Goal: Information Seeking & Learning: Learn about a topic

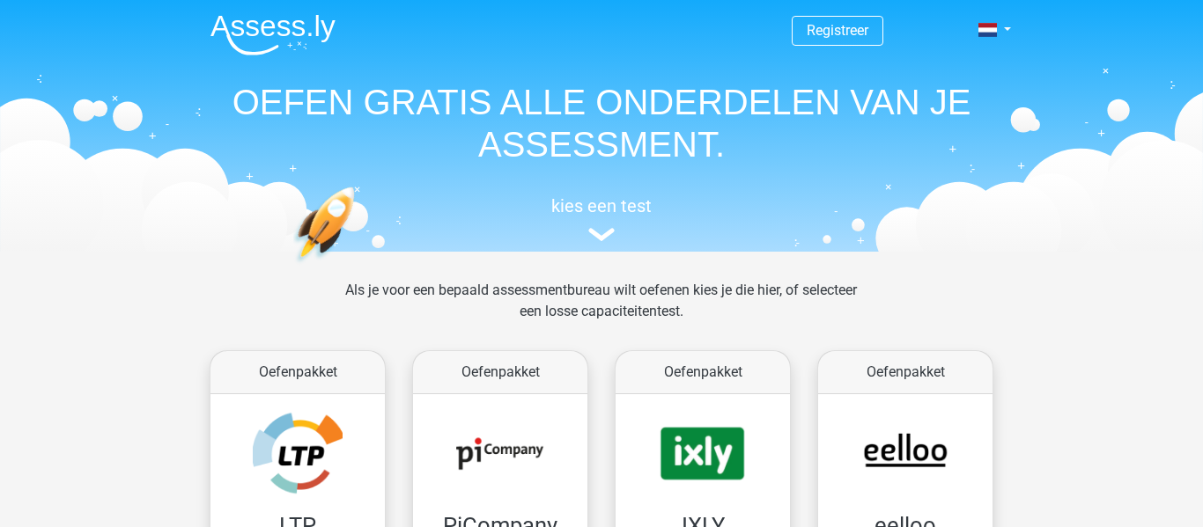
scroll to position [636, 0]
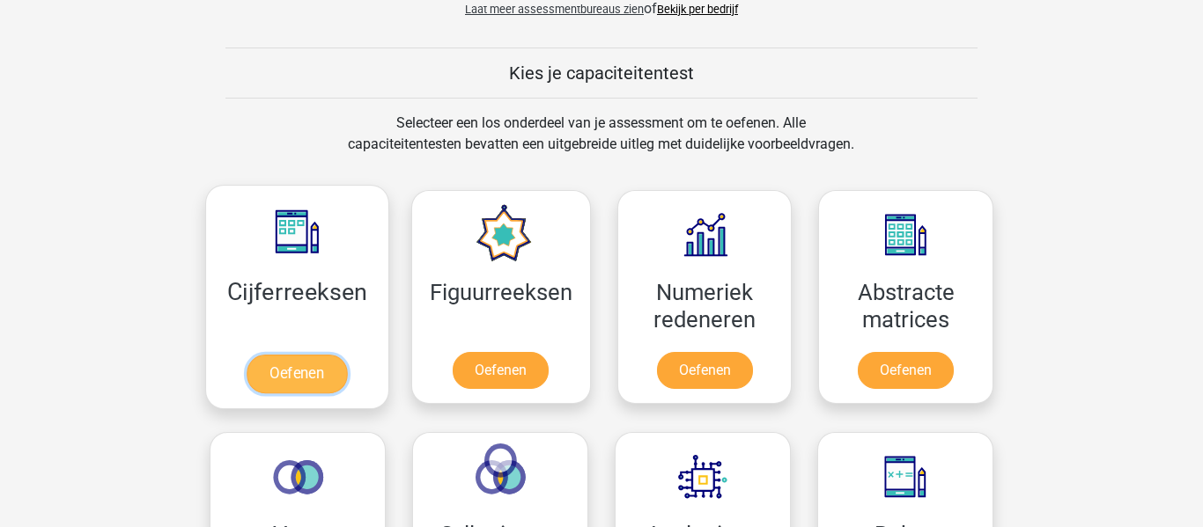
click at [325, 362] on link "Oefenen" at bounding box center [297, 374] width 100 height 39
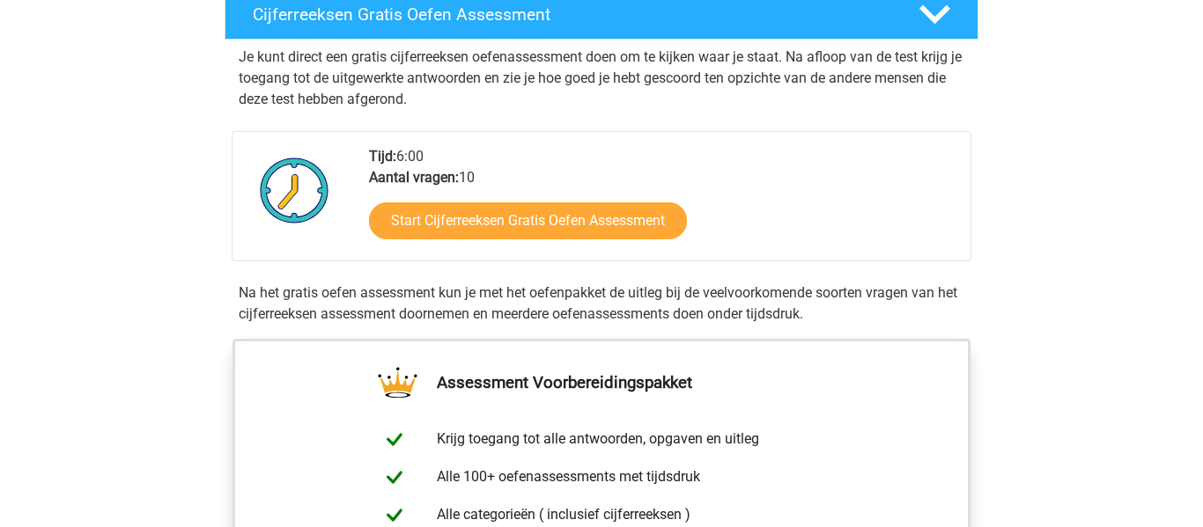
scroll to position [323, 0]
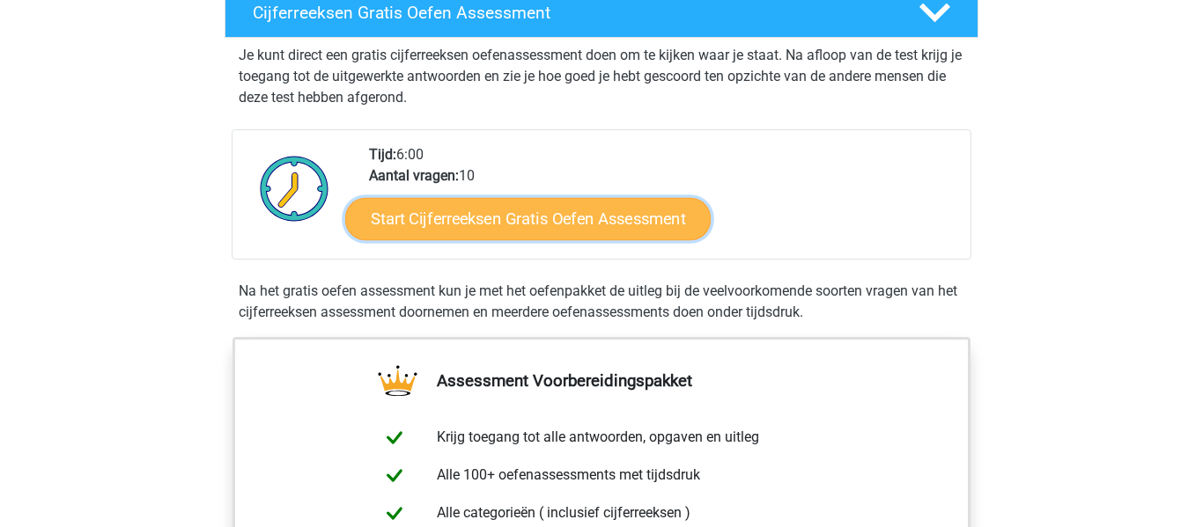
click at [558, 237] on link "Start Cijferreeksen Gratis Oefen Assessment" at bounding box center [527, 218] width 365 height 42
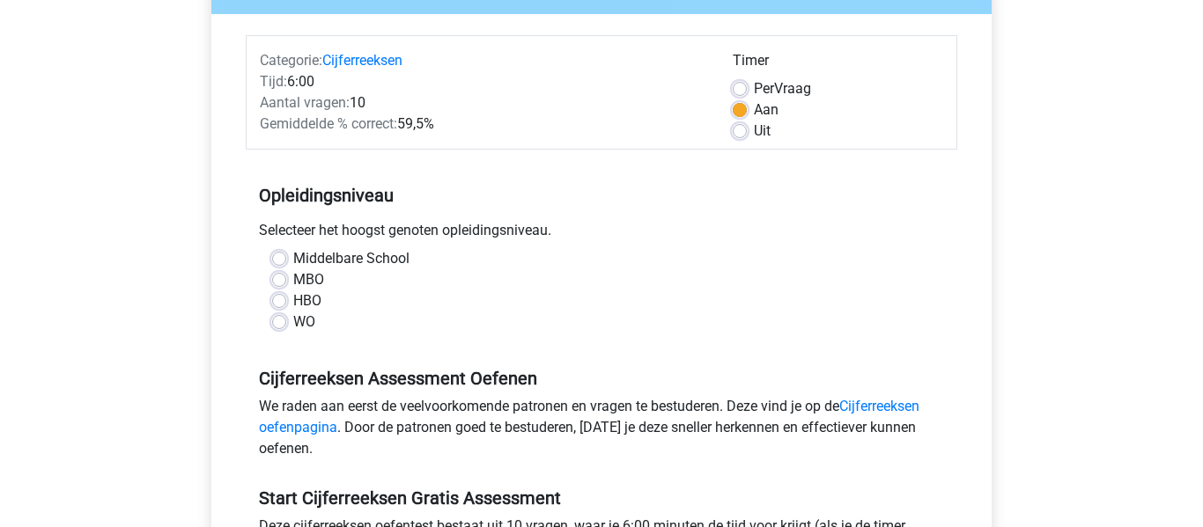
scroll to position [193, 0]
click at [363, 255] on label "Middelbare School" at bounding box center [351, 259] width 116 height 21
click at [286, 255] on input "Middelbare School" at bounding box center [279, 258] width 14 height 18
radio input "true"
click at [754, 137] on label "Uit" at bounding box center [762, 132] width 17 height 21
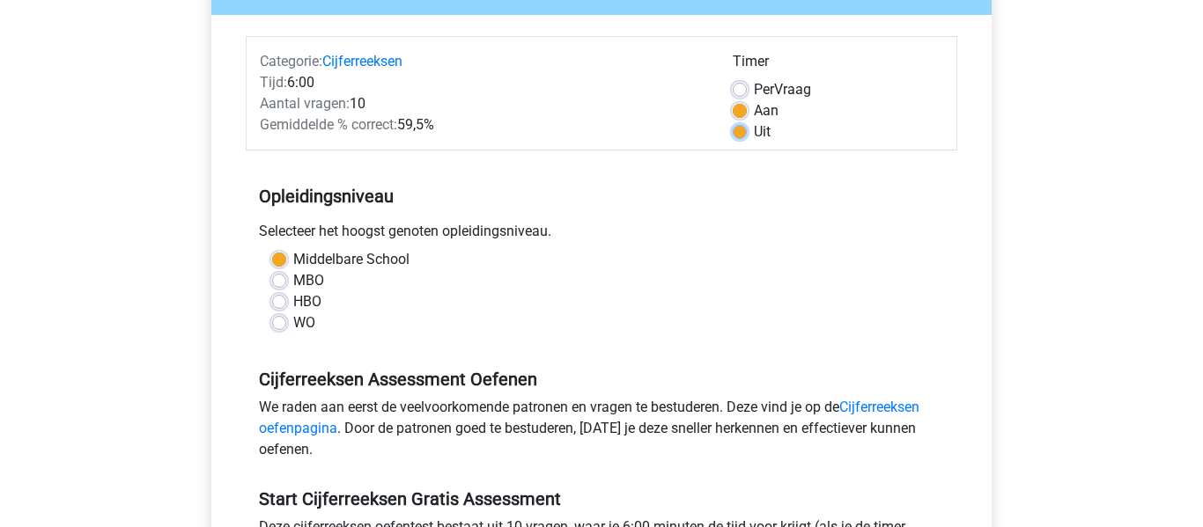
click at [739, 137] on input "Uit" at bounding box center [740, 131] width 14 height 18
radio input "true"
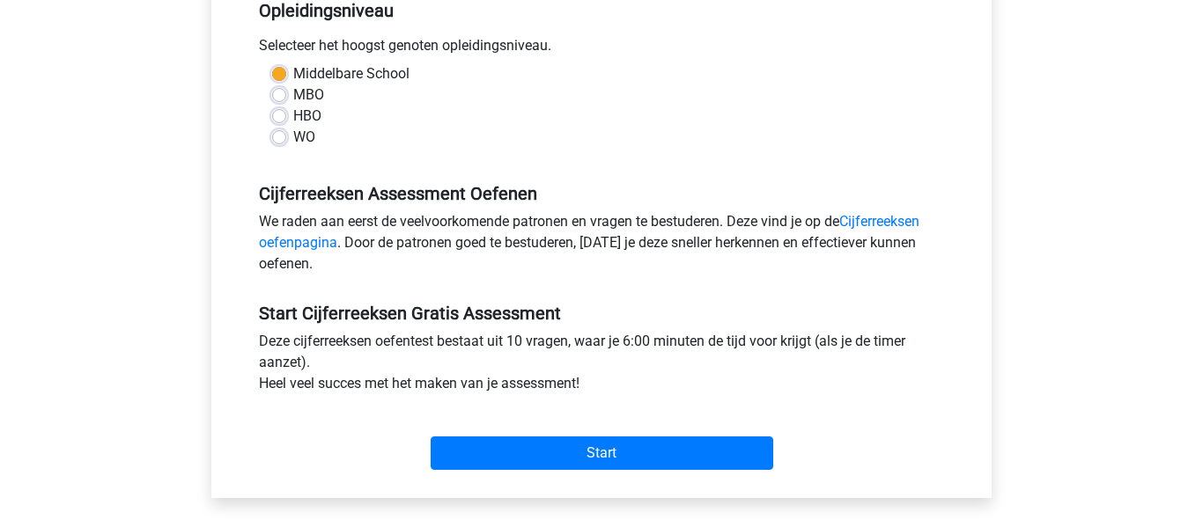
scroll to position [397, 0]
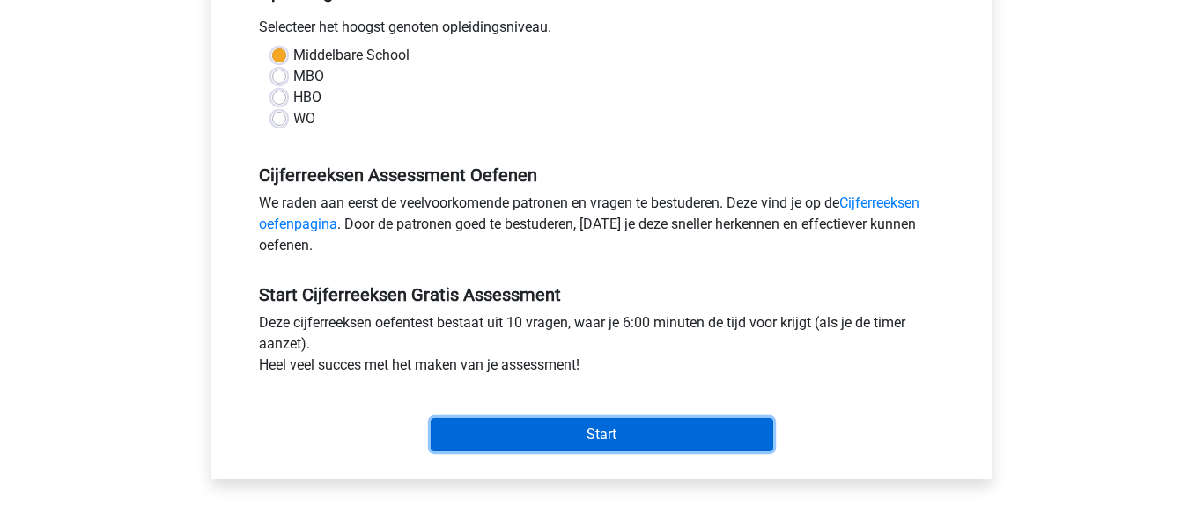
click at [614, 437] on input "Start" at bounding box center [602, 434] width 343 height 33
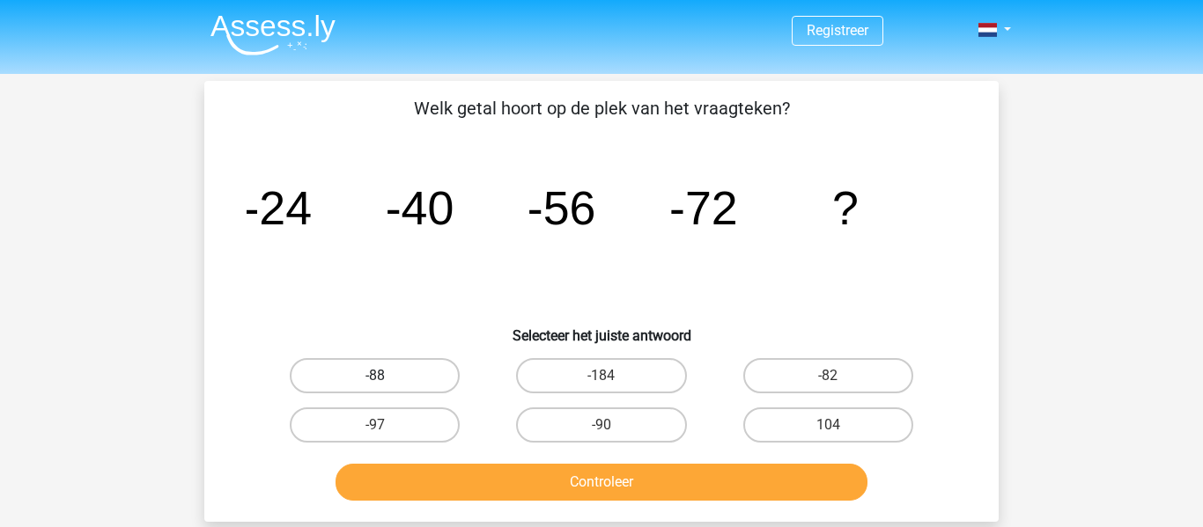
click at [408, 379] on label "-88" at bounding box center [375, 375] width 170 height 35
click at [387, 379] on input "-88" at bounding box center [380, 381] width 11 height 11
radio input "true"
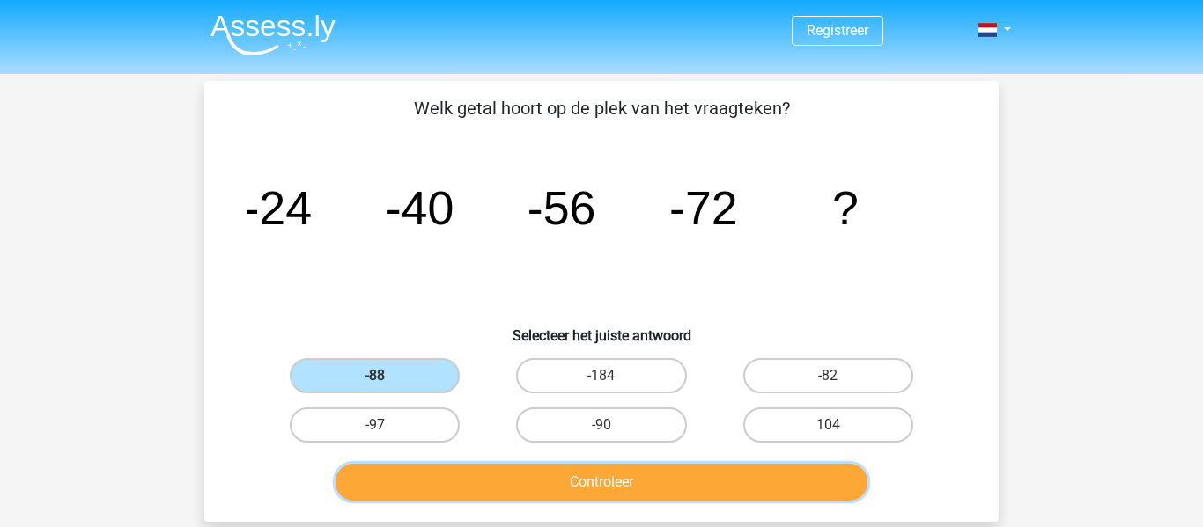
click at [514, 483] on button "Controleer" at bounding box center [601, 482] width 533 height 37
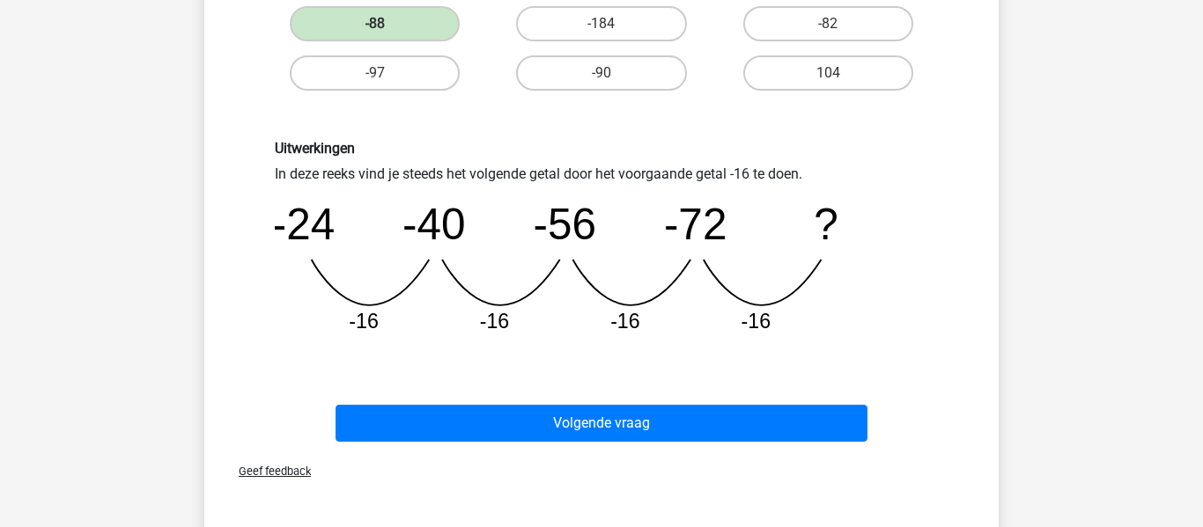
scroll to position [353, 0]
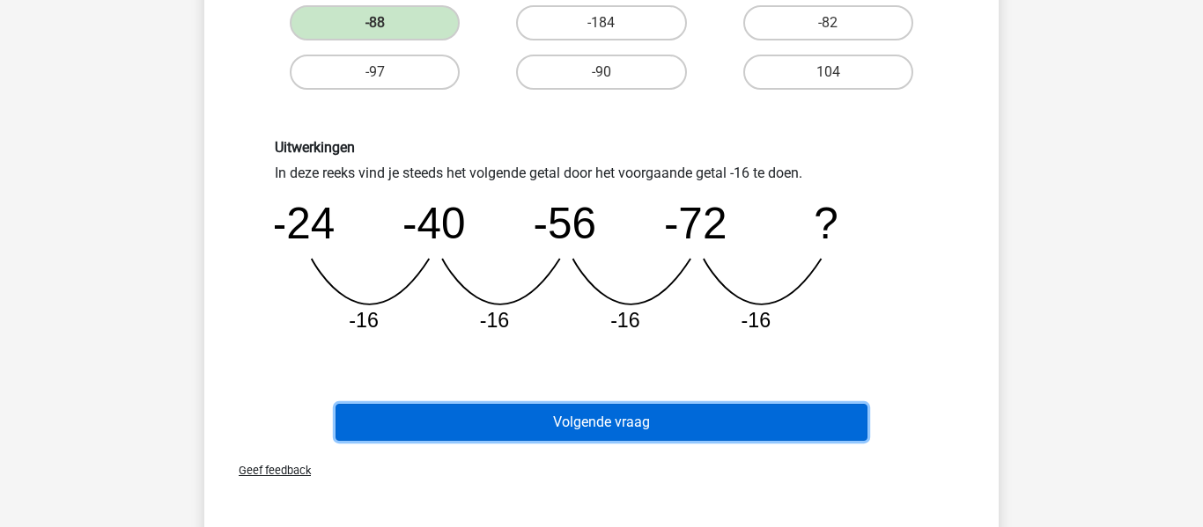
click at [464, 420] on button "Volgende vraag" at bounding box center [601, 422] width 533 height 37
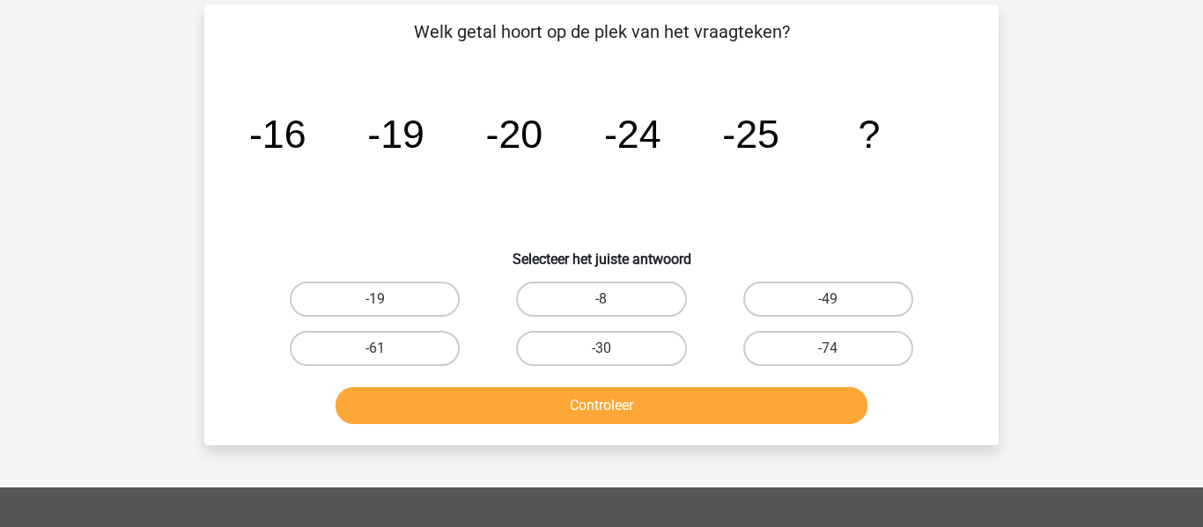
scroll to position [78, 0]
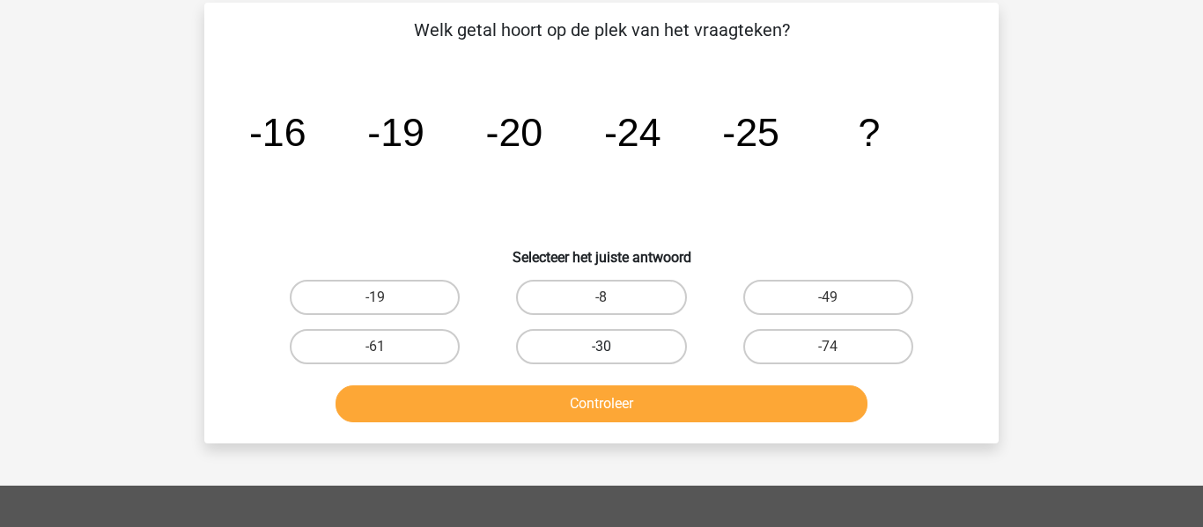
click at [632, 351] on label "-30" at bounding box center [601, 346] width 170 height 35
click at [613, 351] on input "-30" at bounding box center [606, 352] width 11 height 11
radio input "true"
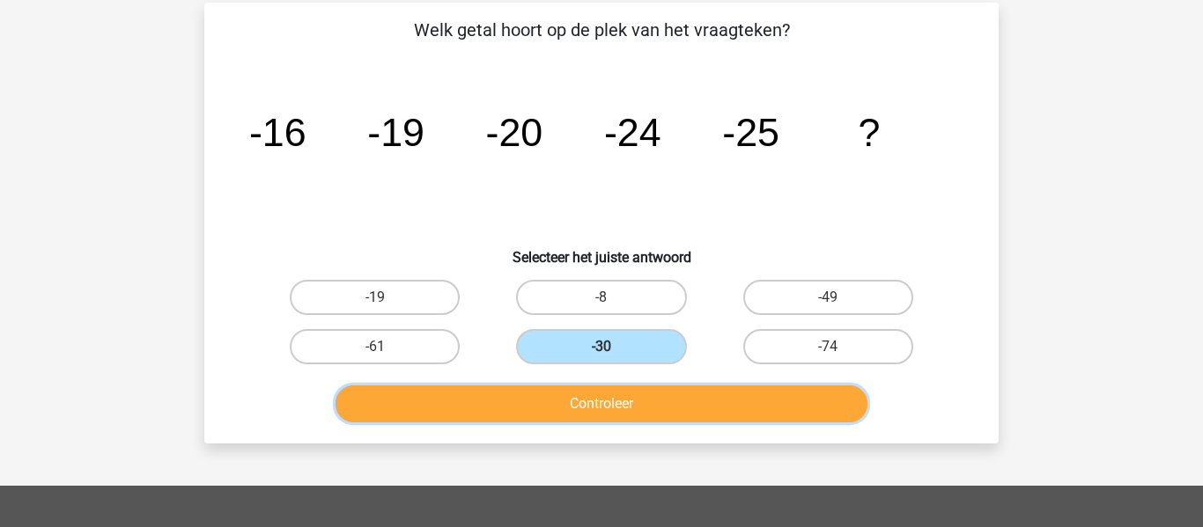
click at [633, 395] on button "Controleer" at bounding box center [601, 404] width 533 height 37
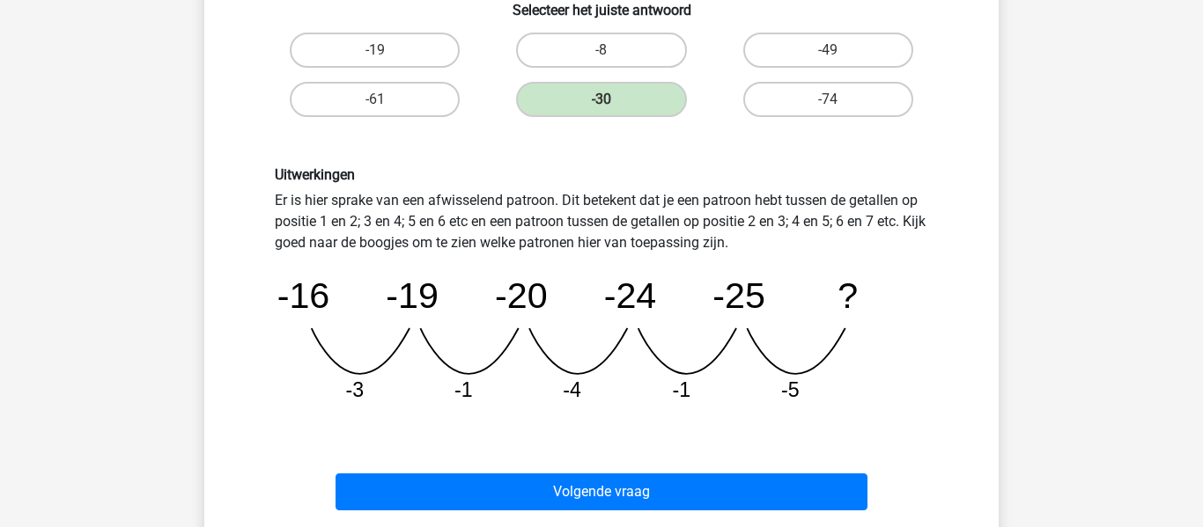
scroll to position [332, 0]
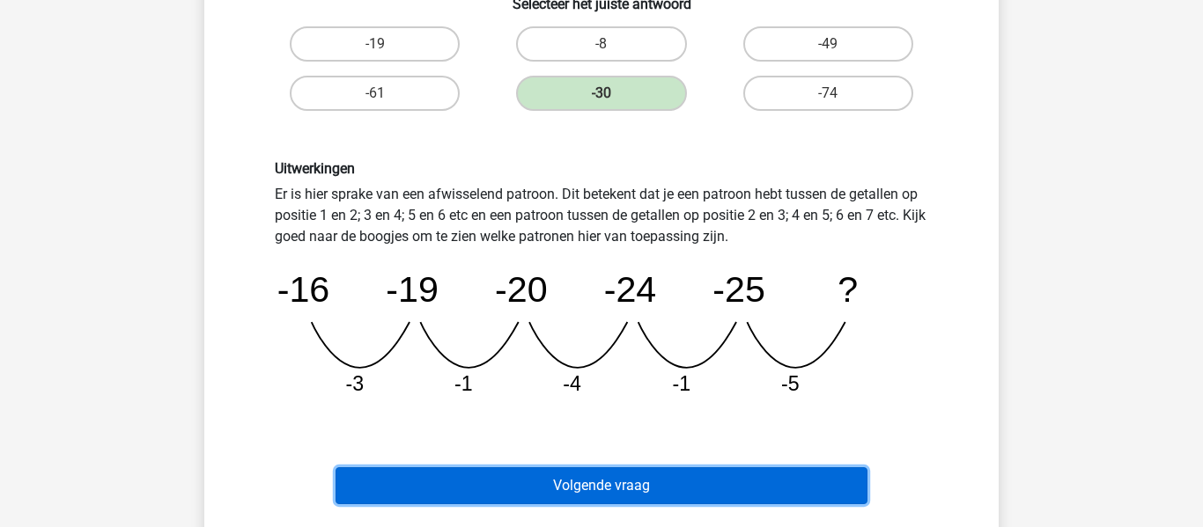
click at [579, 496] on button "Volgende vraag" at bounding box center [601, 486] width 533 height 37
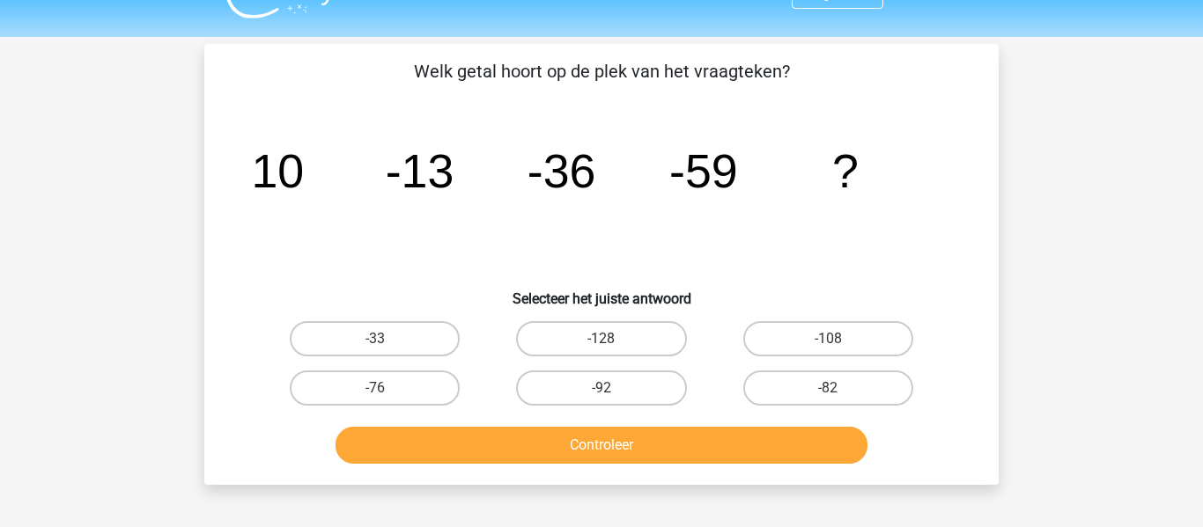
scroll to position [44, 0]
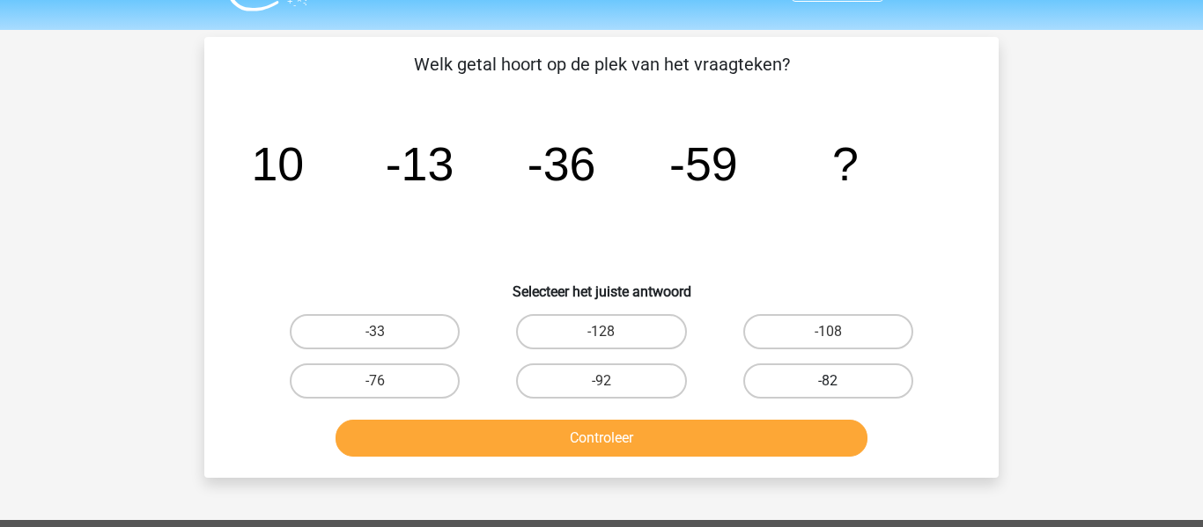
click at [790, 374] on label "-82" at bounding box center [828, 381] width 170 height 35
click at [828, 381] on input "-82" at bounding box center [833, 386] width 11 height 11
radio input "true"
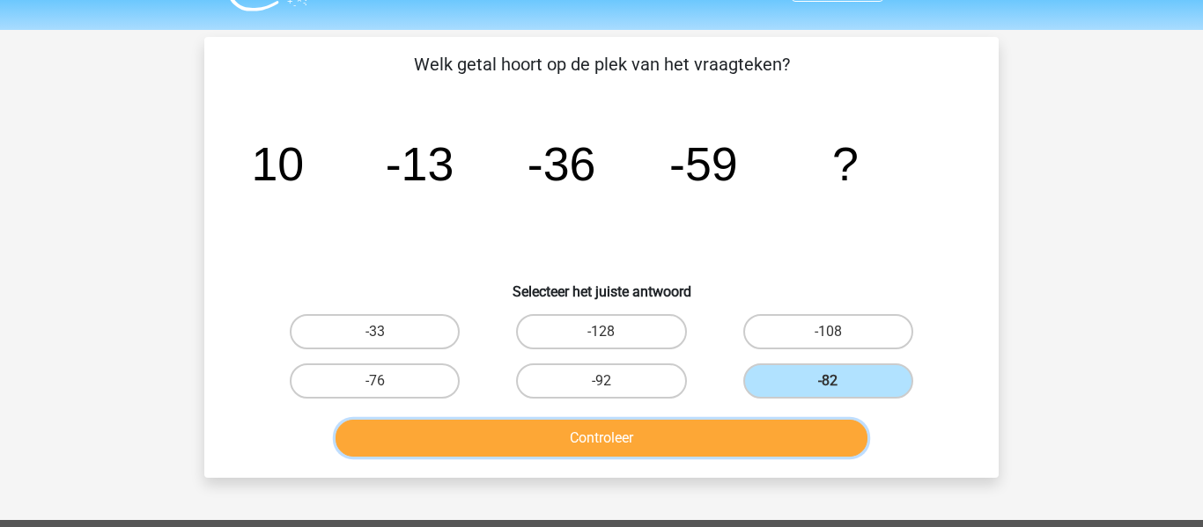
click at [786, 431] on button "Controleer" at bounding box center [601, 438] width 533 height 37
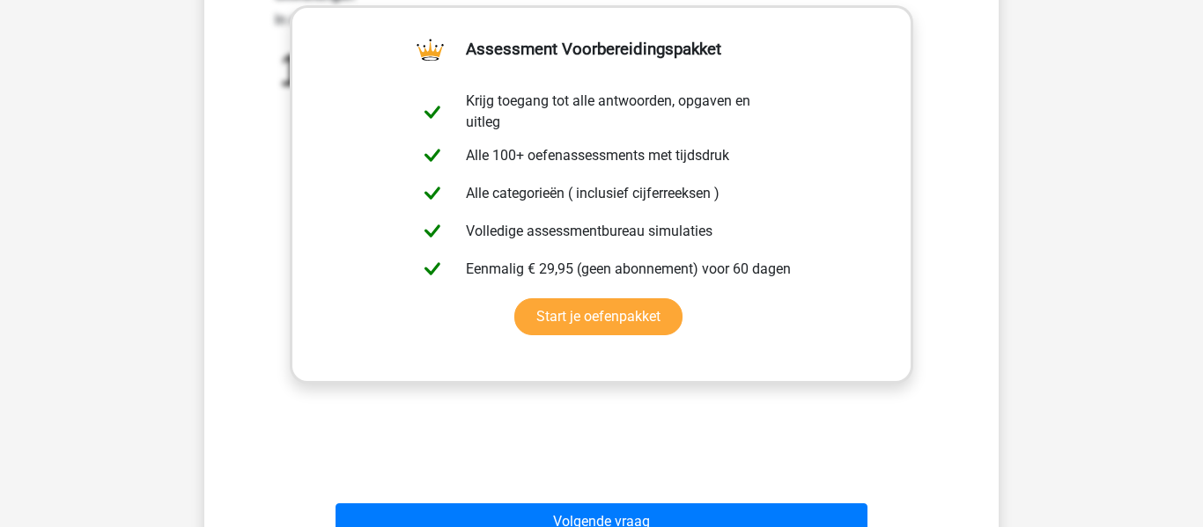
scroll to position [535, 0]
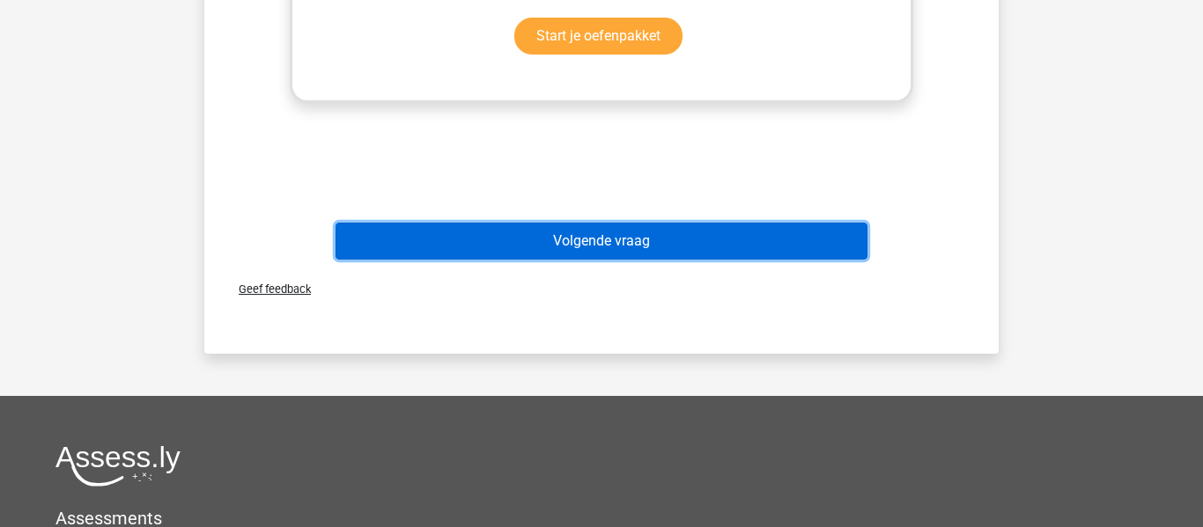
click at [656, 252] on button "Volgende vraag" at bounding box center [601, 241] width 533 height 37
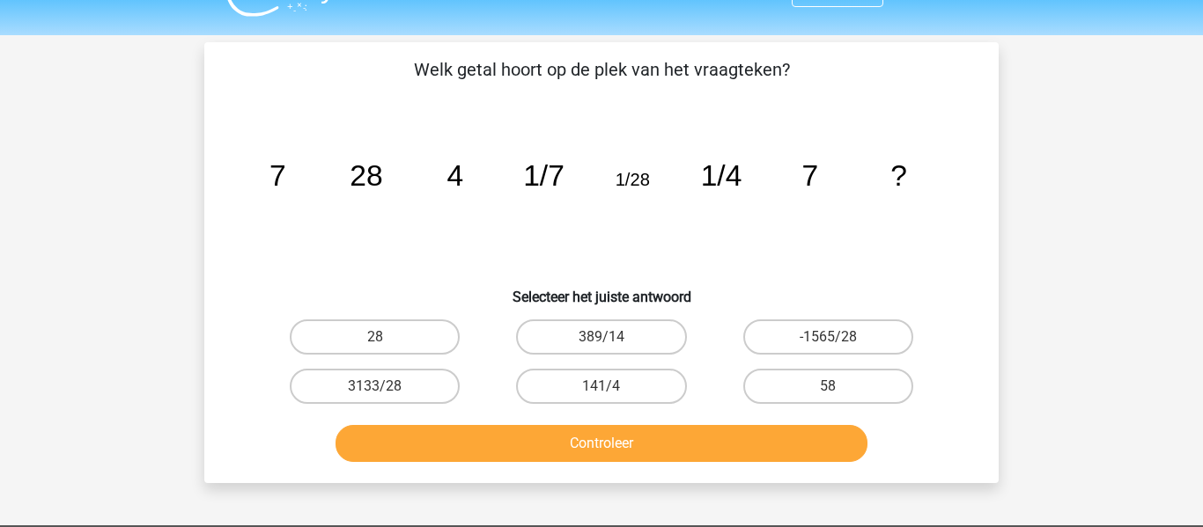
scroll to position [38, 0]
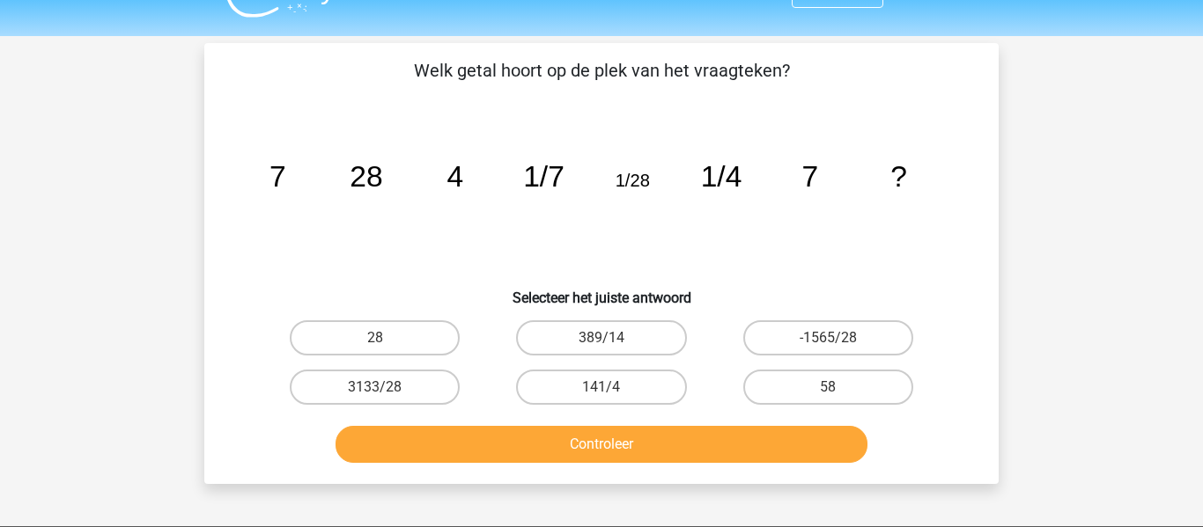
click at [382, 340] on input "28" at bounding box center [380, 343] width 11 height 11
radio input "true"
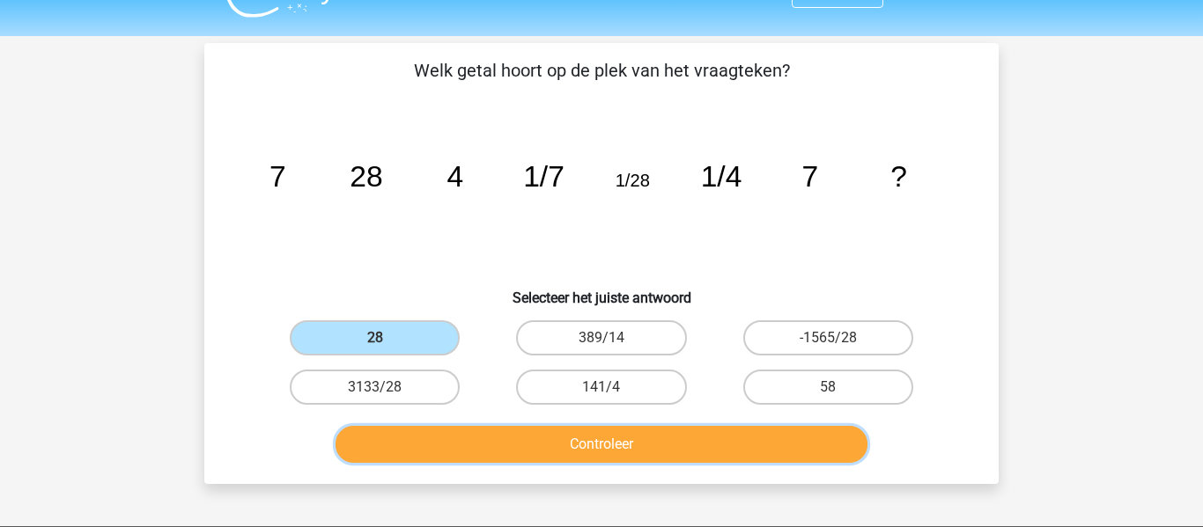
click at [628, 455] on button "Controleer" at bounding box center [601, 444] width 533 height 37
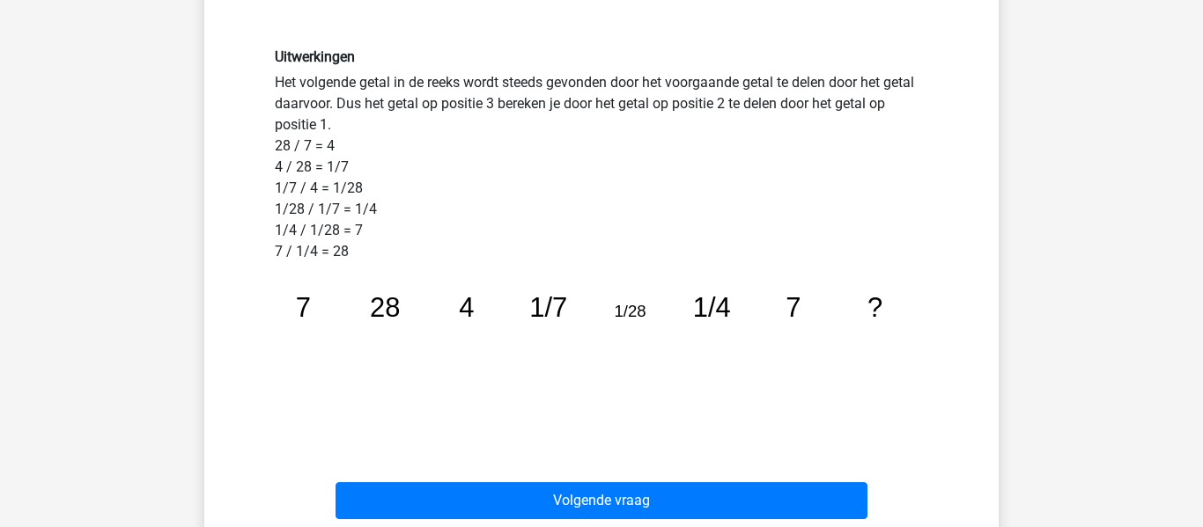
scroll to position [446, 0]
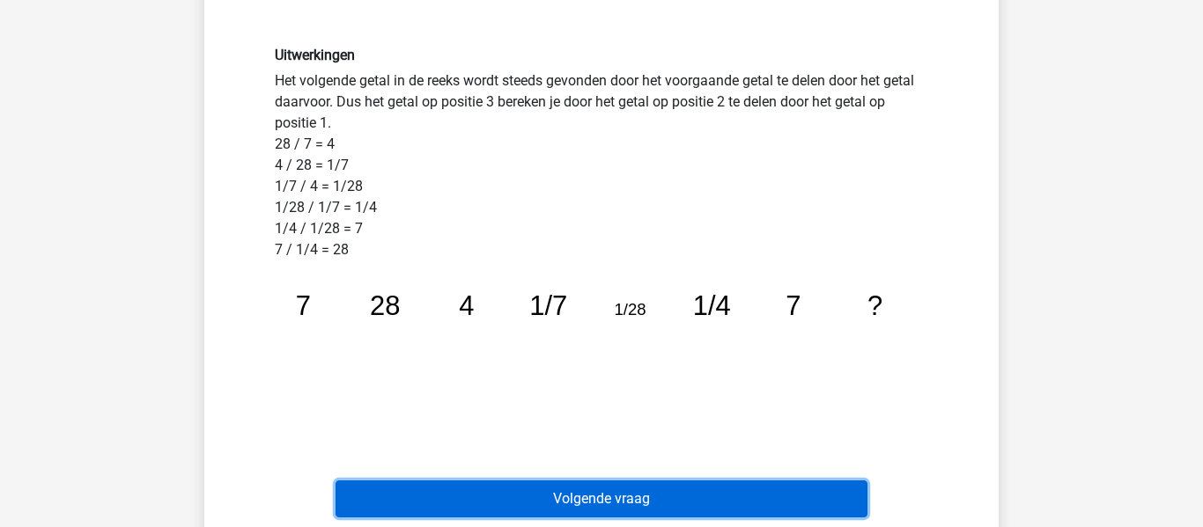
click at [587, 489] on button "Volgende vraag" at bounding box center [601, 499] width 533 height 37
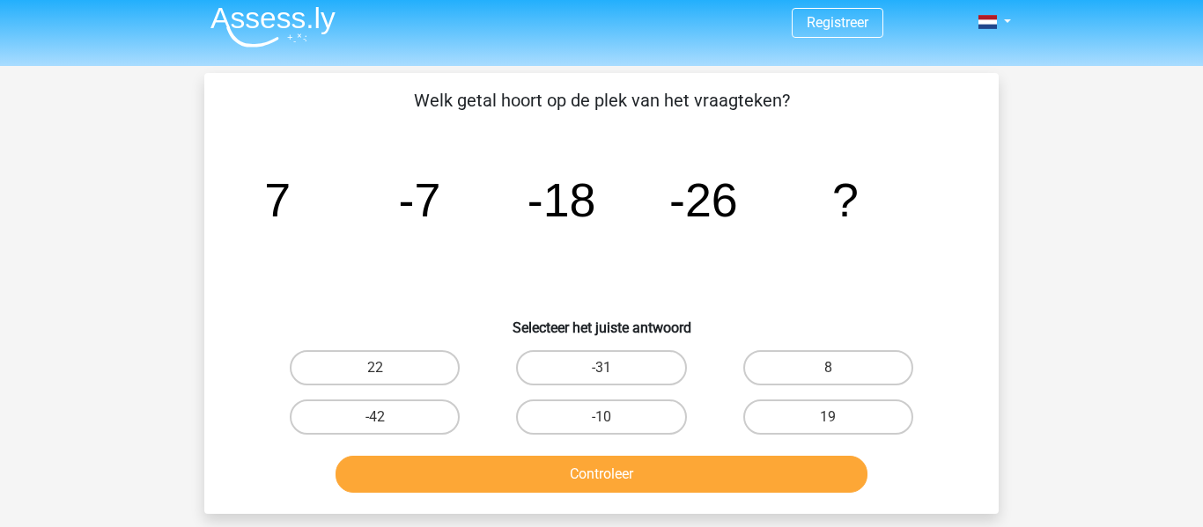
scroll to position [7, 0]
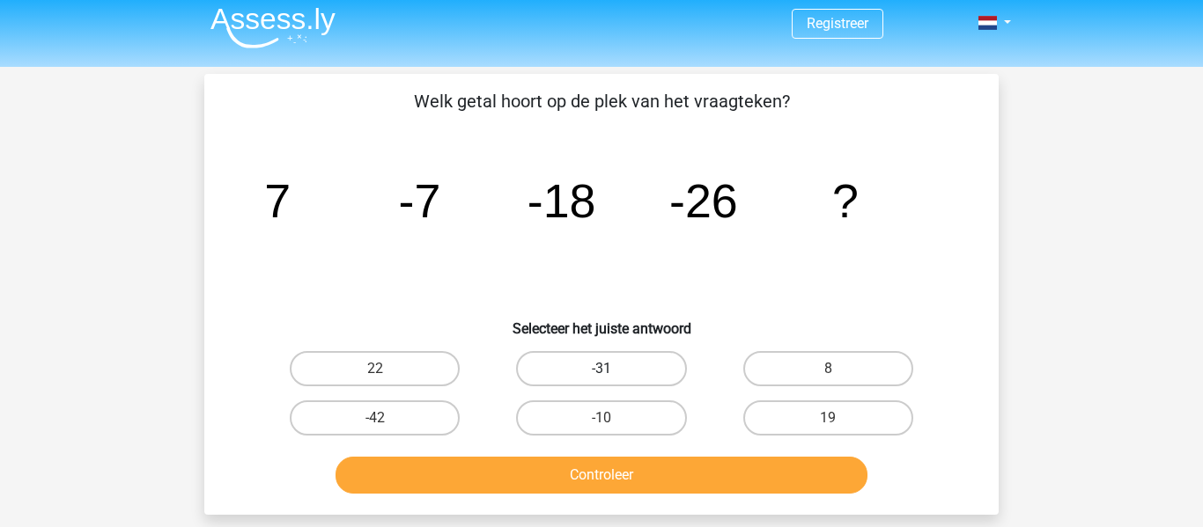
click at [610, 367] on label "-31" at bounding box center [601, 368] width 170 height 35
click at [610, 369] on input "-31" at bounding box center [606, 374] width 11 height 11
radio input "true"
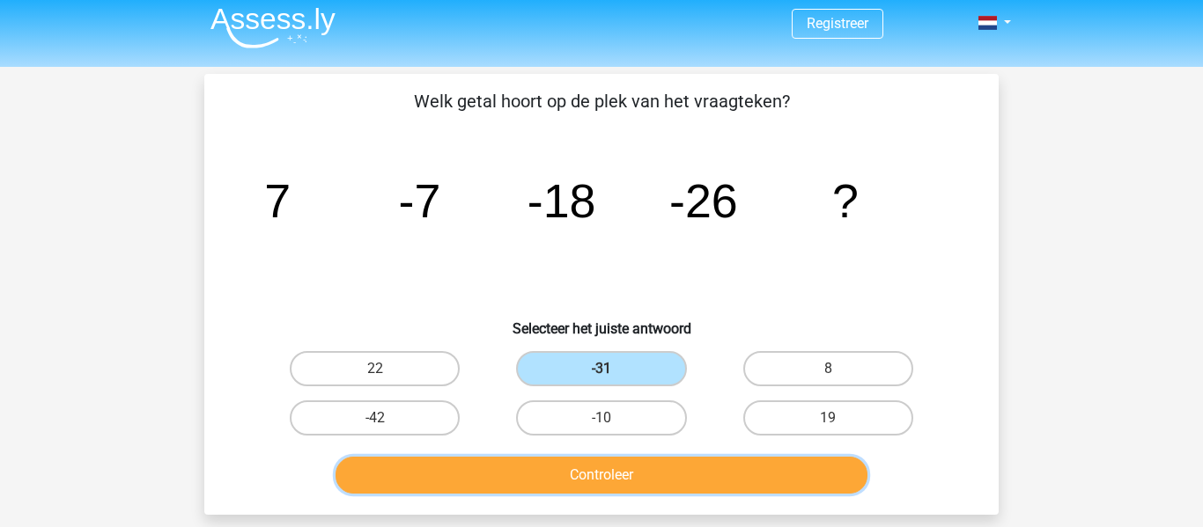
click at [605, 462] on button "Controleer" at bounding box center [601, 475] width 533 height 37
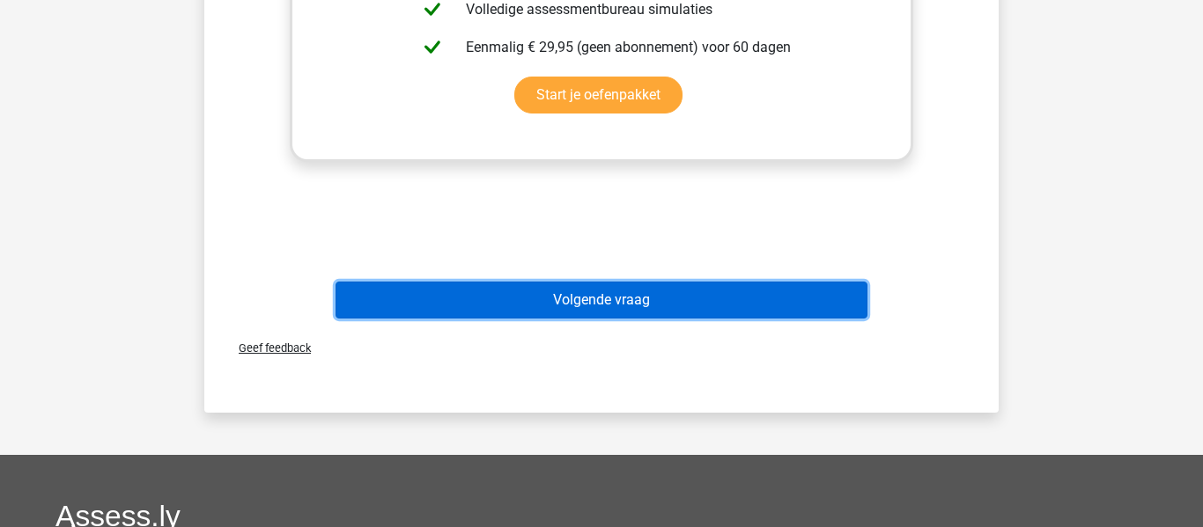
click at [553, 313] on button "Volgende vraag" at bounding box center [601, 300] width 533 height 37
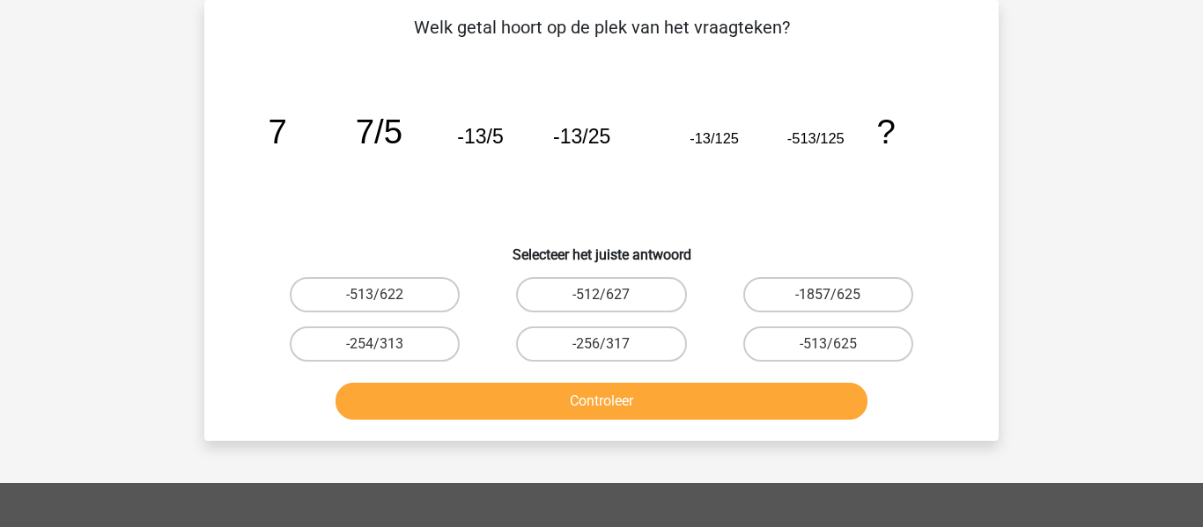
scroll to position [0, 0]
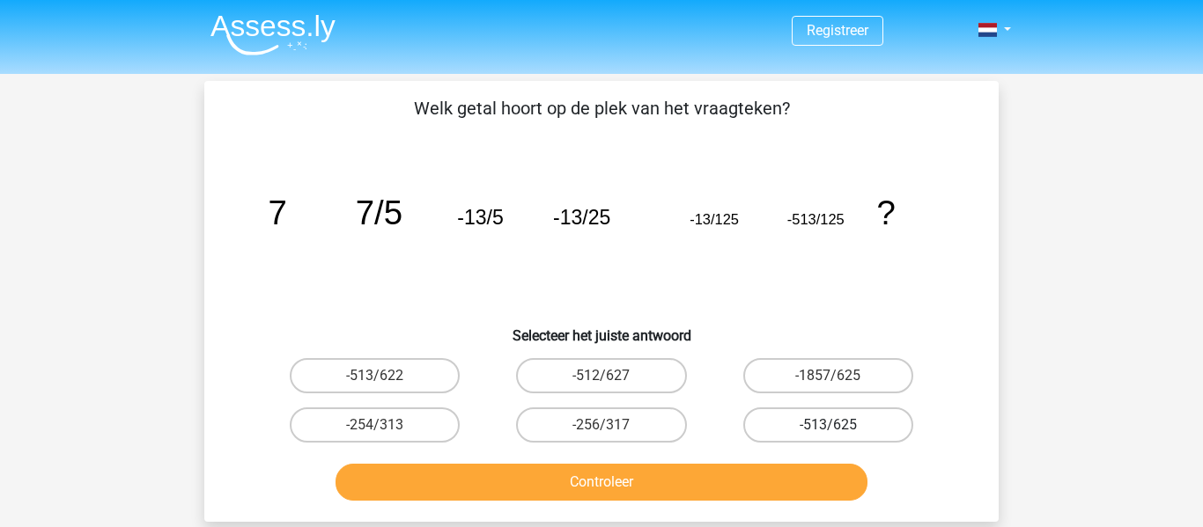
click at [791, 417] on label "-513/625" at bounding box center [828, 425] width 170 height 35
click at [828, 425] on input "-513/625" at bounding box center [833, 430] width 11 height 11
radio input "true"
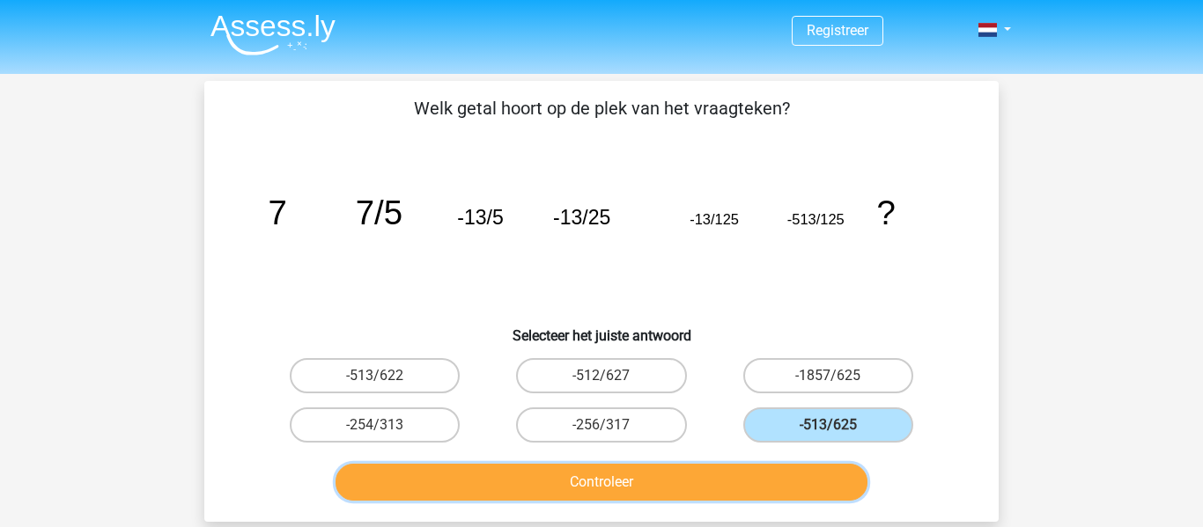
click at [778, 476] on button "Controleer" at bounding box center [601, 482] width 533 height 37
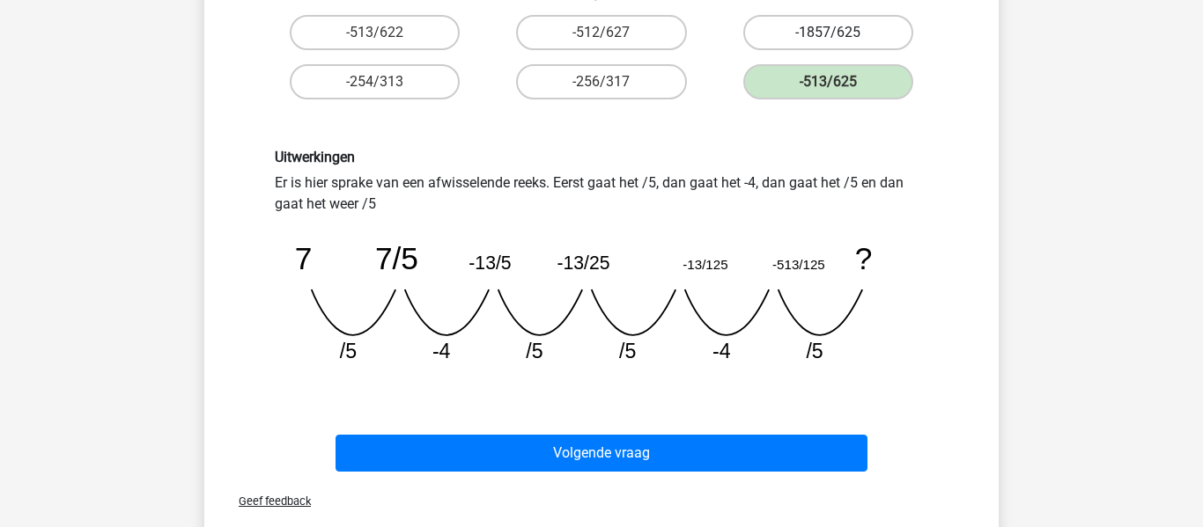
scroll to position [347, 0]
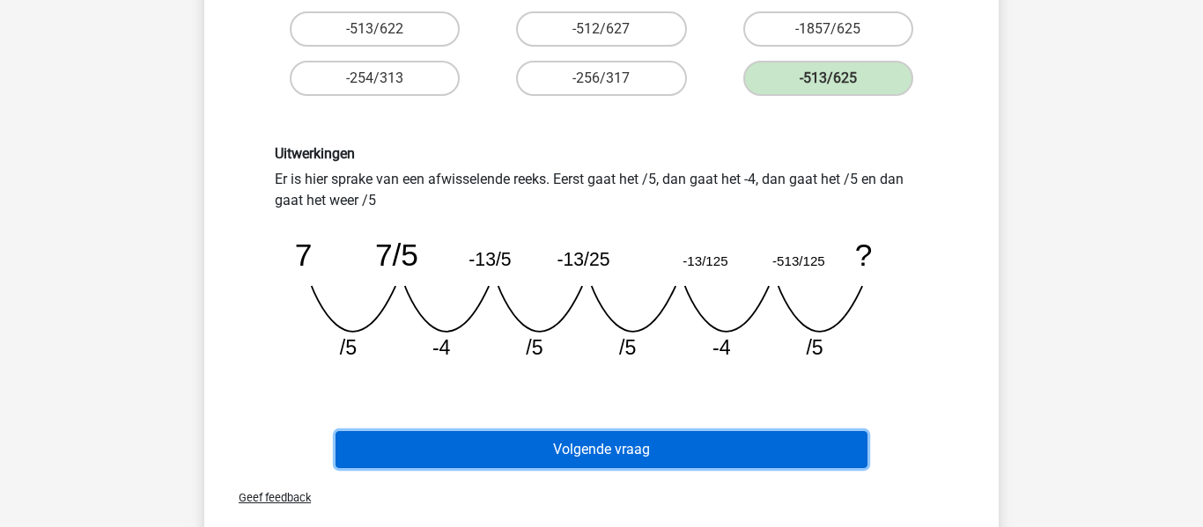
click at [779, 462] on button "Volgende vraag" at bounding box center [601, 449] width 533 height 37
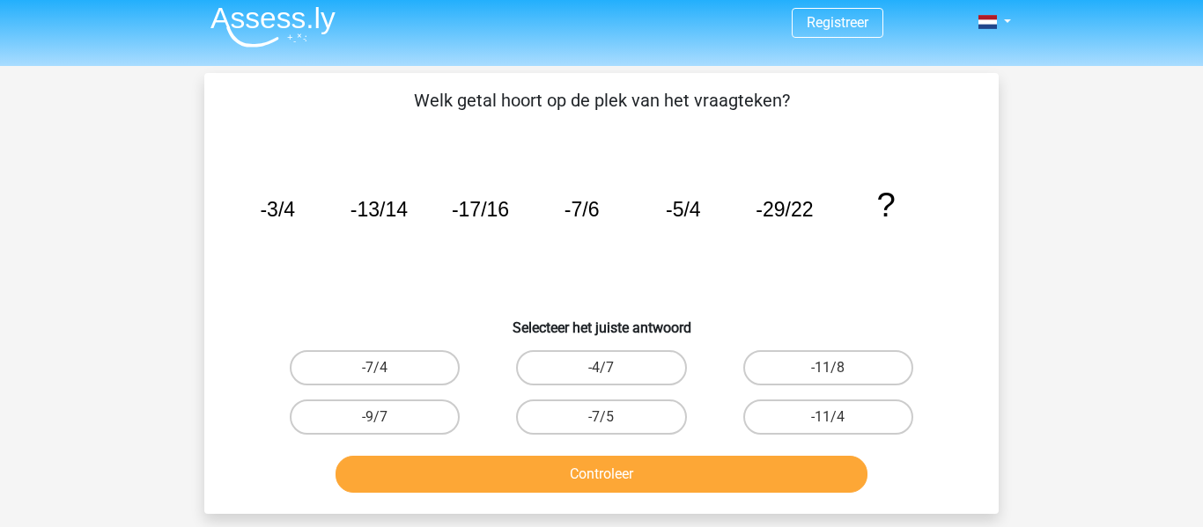
scroll to position [4, 0]
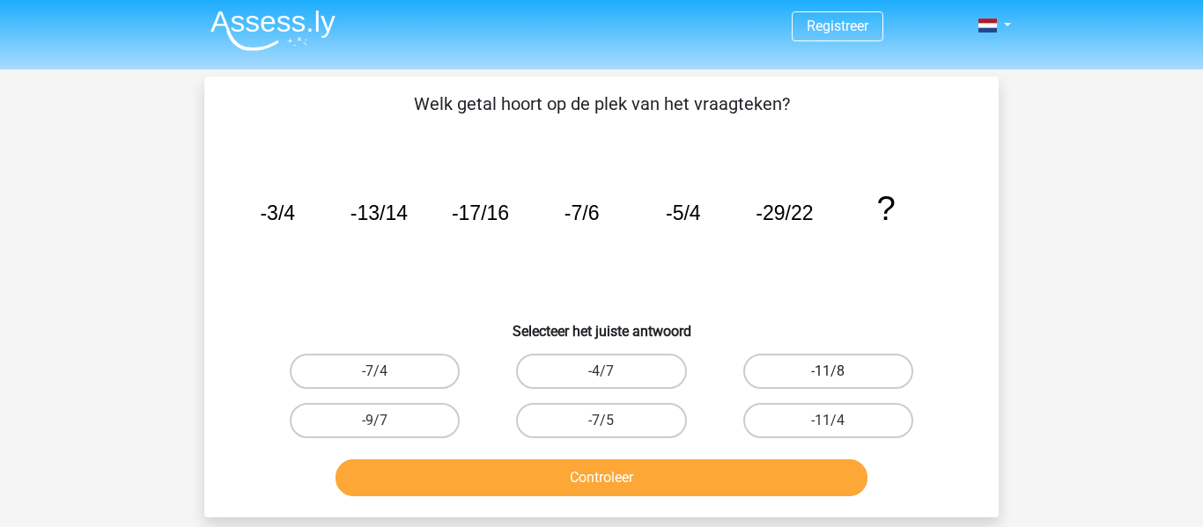
click at [869, 359] on label "-11/8" at bounding box center [828, 371] width 170 height 35
click at [839, 372] on input "-11/8" at bounding box center [833, 377] width 11 height 11
radio input "true"
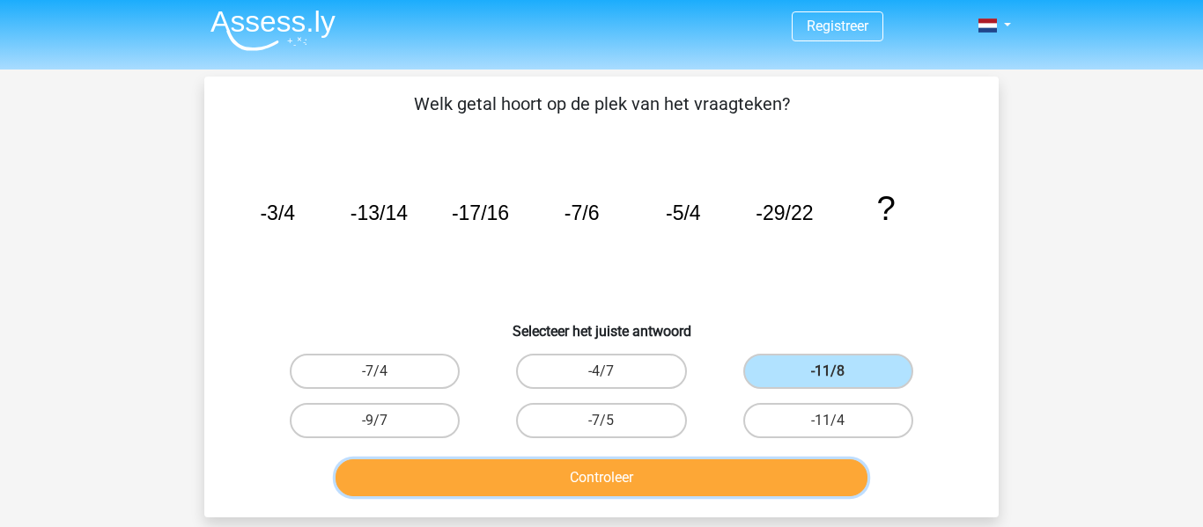
click at [722, 486] on button "Controleer" at bounding box center [601, 478] width 533 height 37
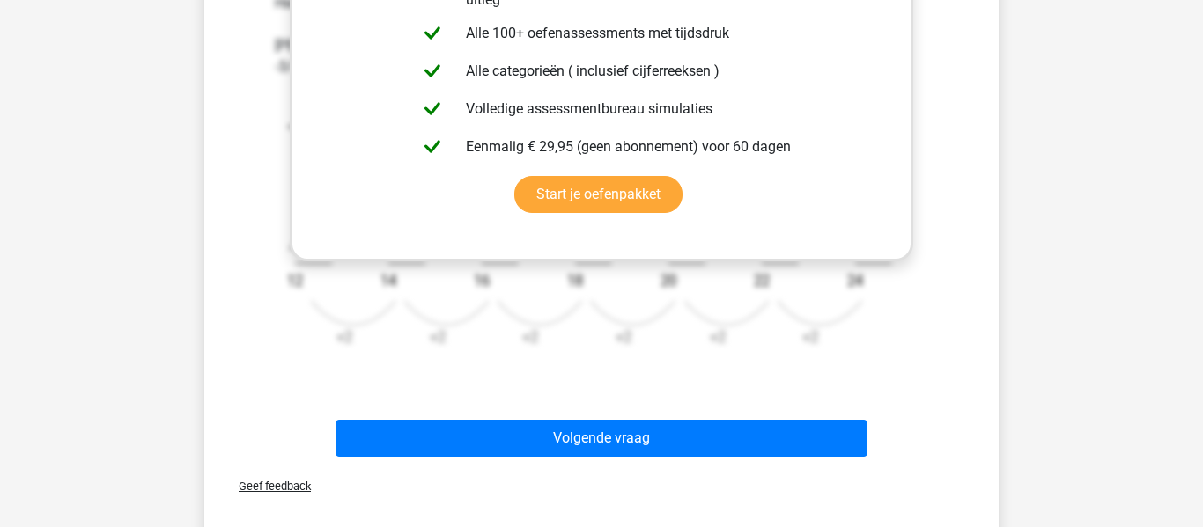
scroll to position [655, 0]
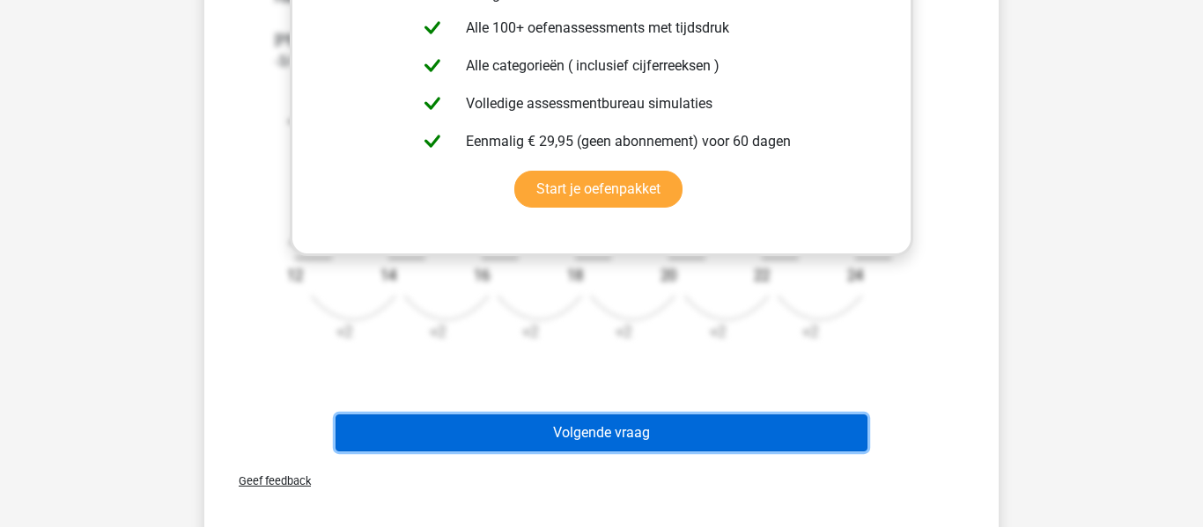
click at [714, 424] on button "Volgende vraag" at bounding box center [601, 433] width 533 height 37
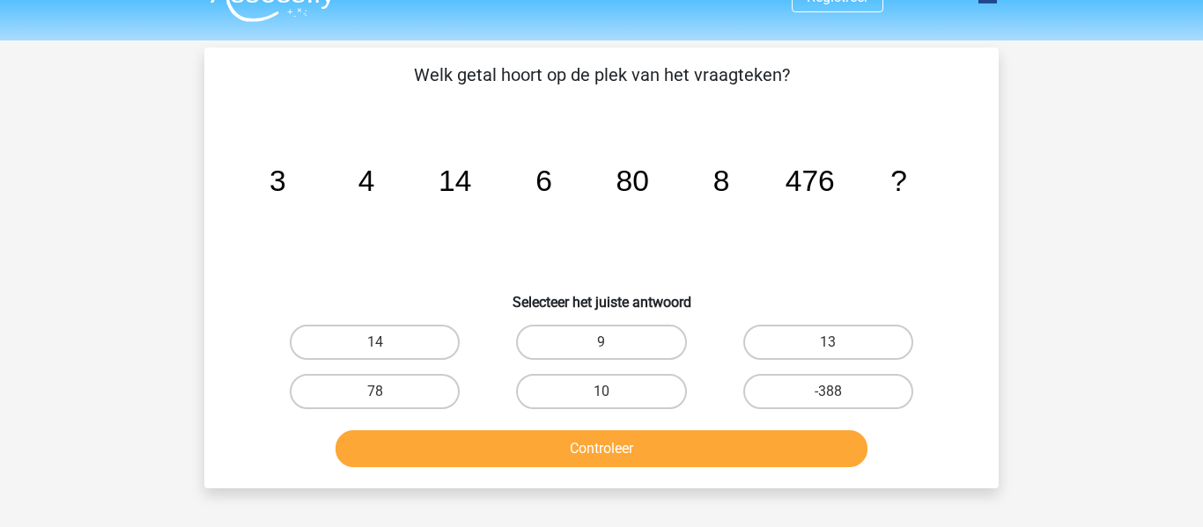
scroll to position [32, 0]
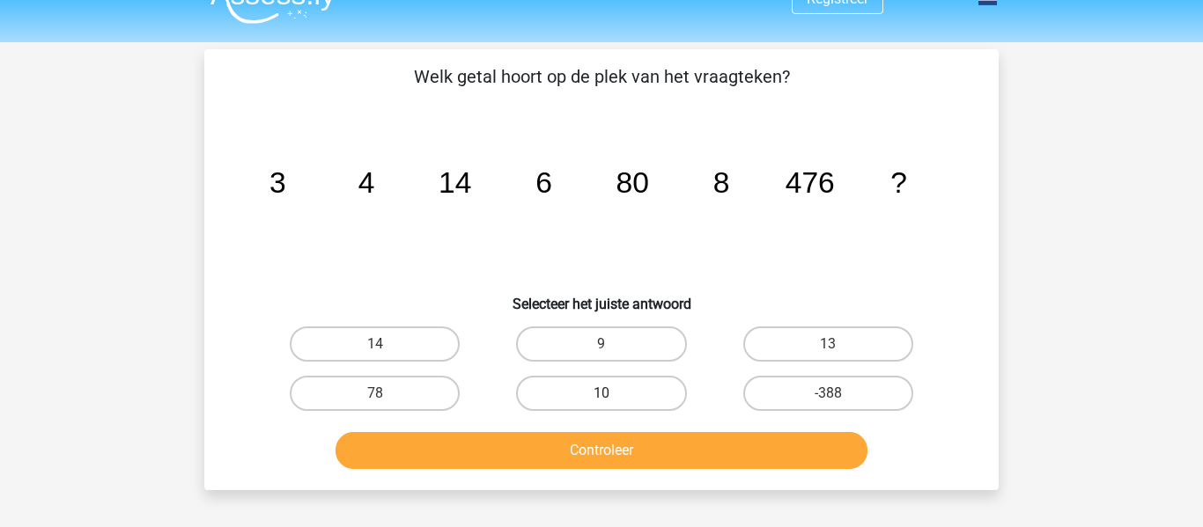
click at [553, 392] on label "10" at bounding box center [601, 393] width 170 height 35
click at [601, 394] on input "10" at bounding box center [606, 399] width 11 height 11
radio input "true"
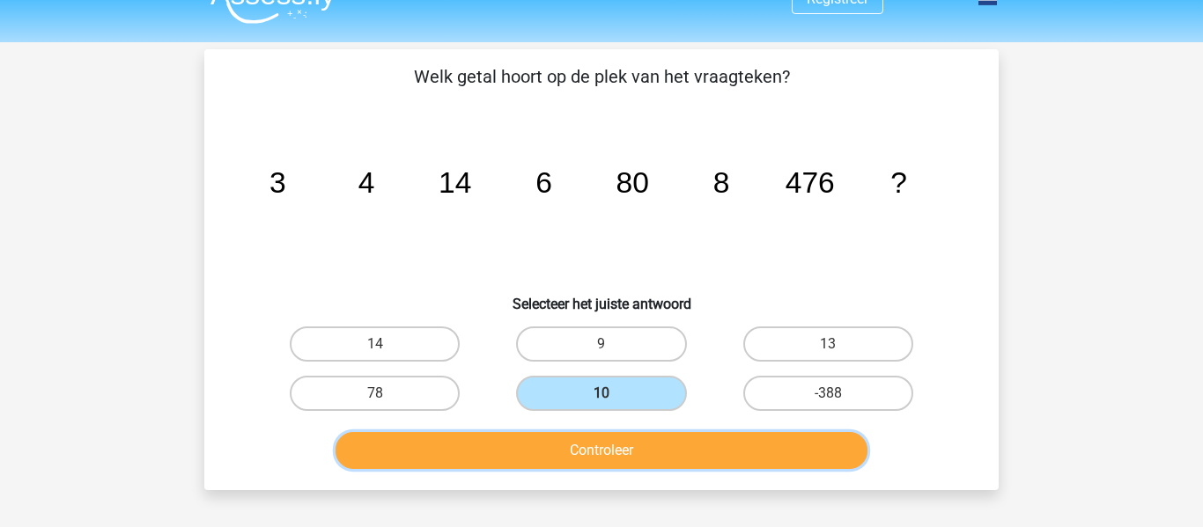
click at [582, 446] on button "Controleer" at bounding box center [601, 450] width 533 height 37
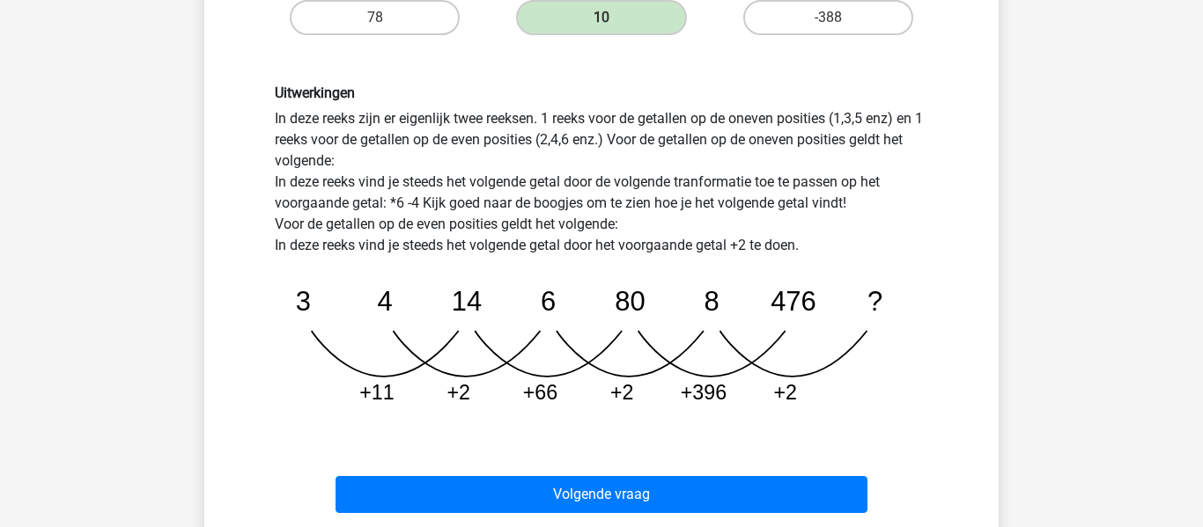
scroll to position [415, 0]
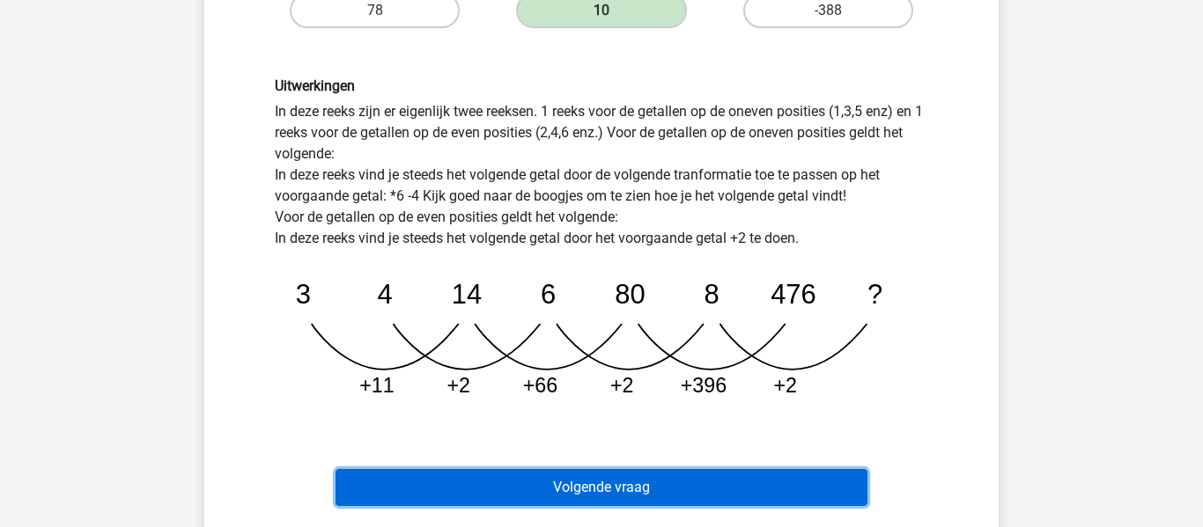
click at [674, 476] on button "Volgende vraag" at bounding box center [601, 487] width 533 height 37
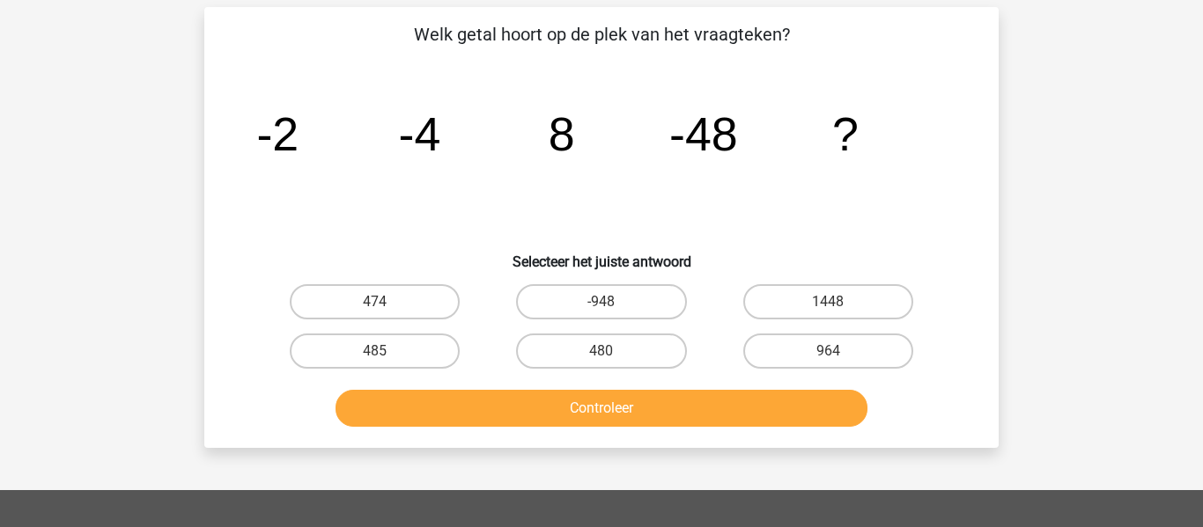
scroll to position [78, 0]
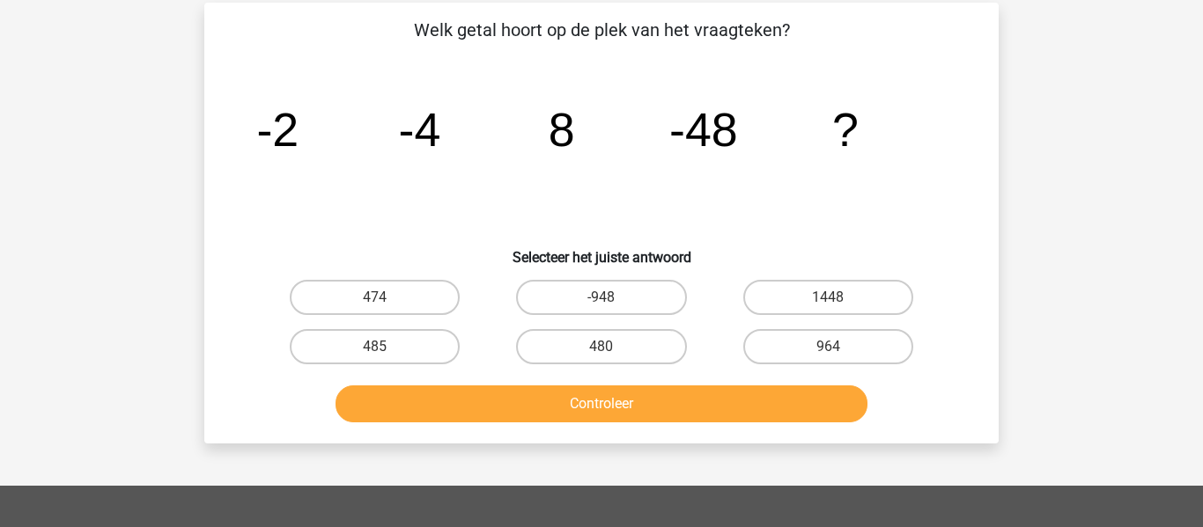
click at [640, 278] on div "-948" at bounding box center [601, 297] width 226 height 49
click at [640, 289] on label "-948" at bounding box center [601, 297] width 170 height 35
click at [613, 298] on input "-948" at bounding box center [606, 303] width 11 height 11
radio input "true"
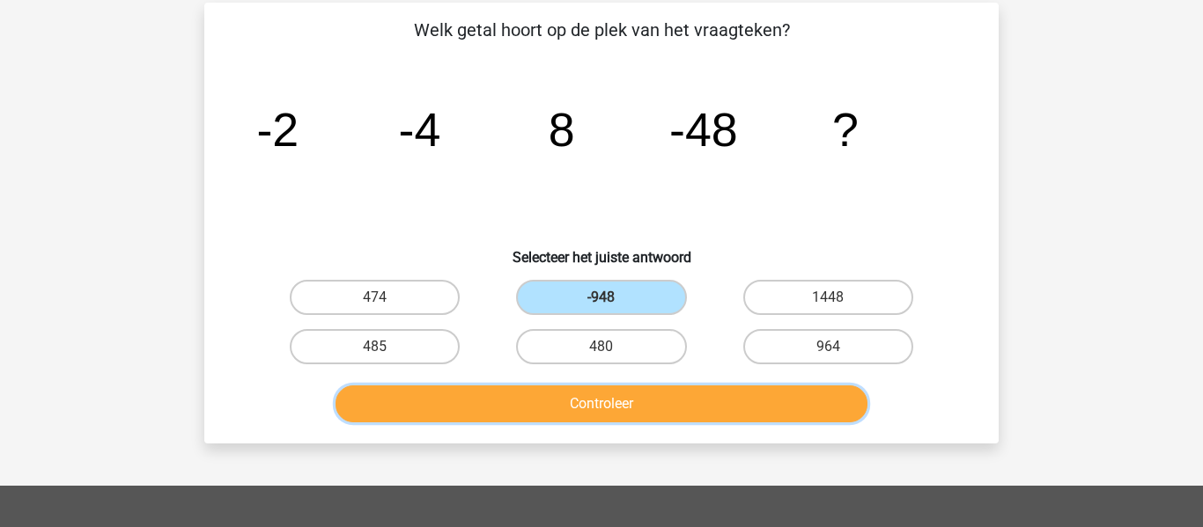
click at [660, 404] on button "Controleer" at bounding box center [601, 404] width 533 height 37
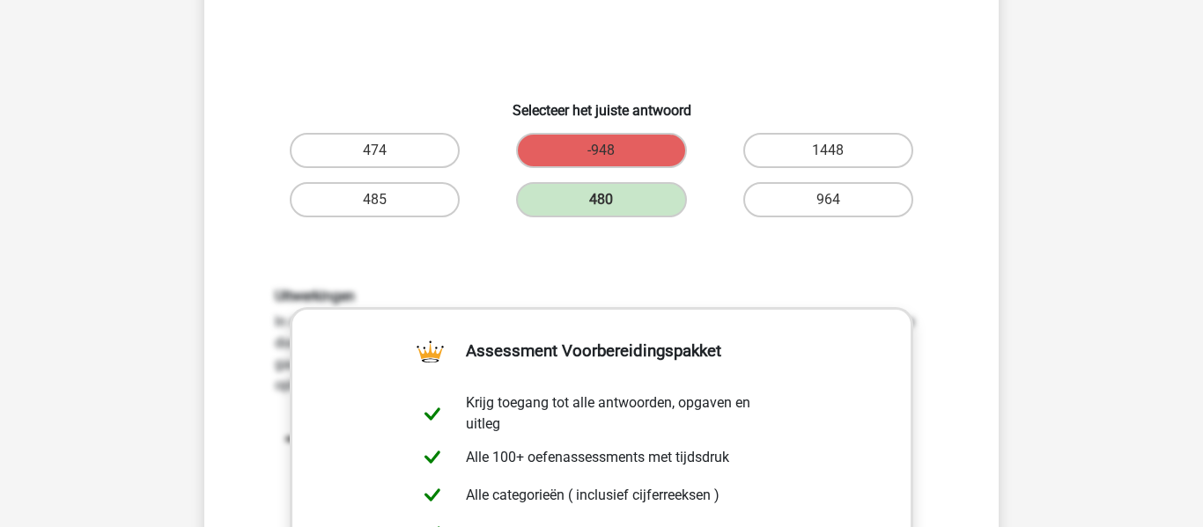
scroll to position [226, 0]
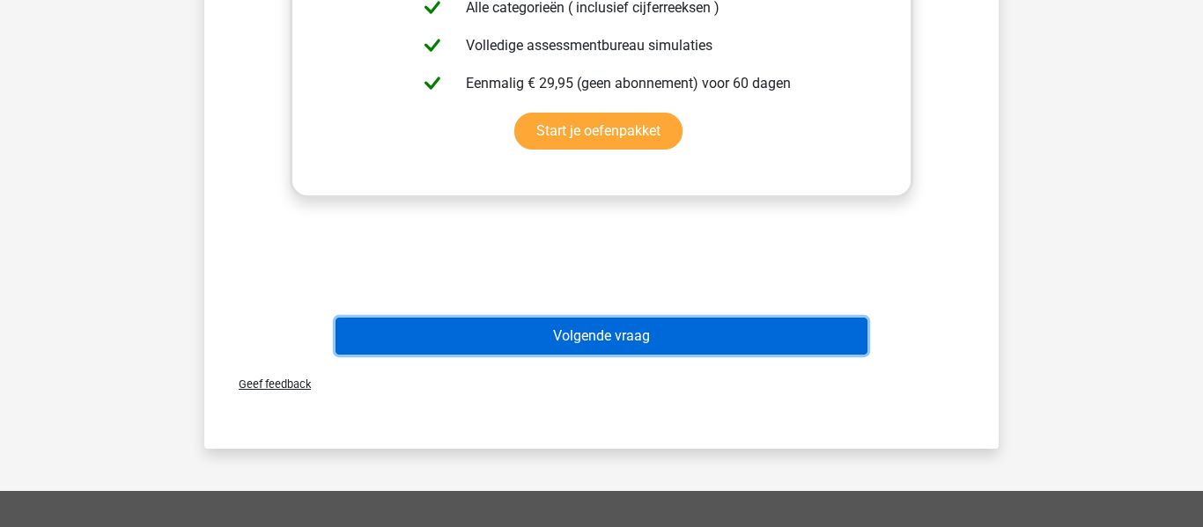
click at [626, 331] on button "Volgende vraag" at bounding box center [601, 336] width 533 height 37
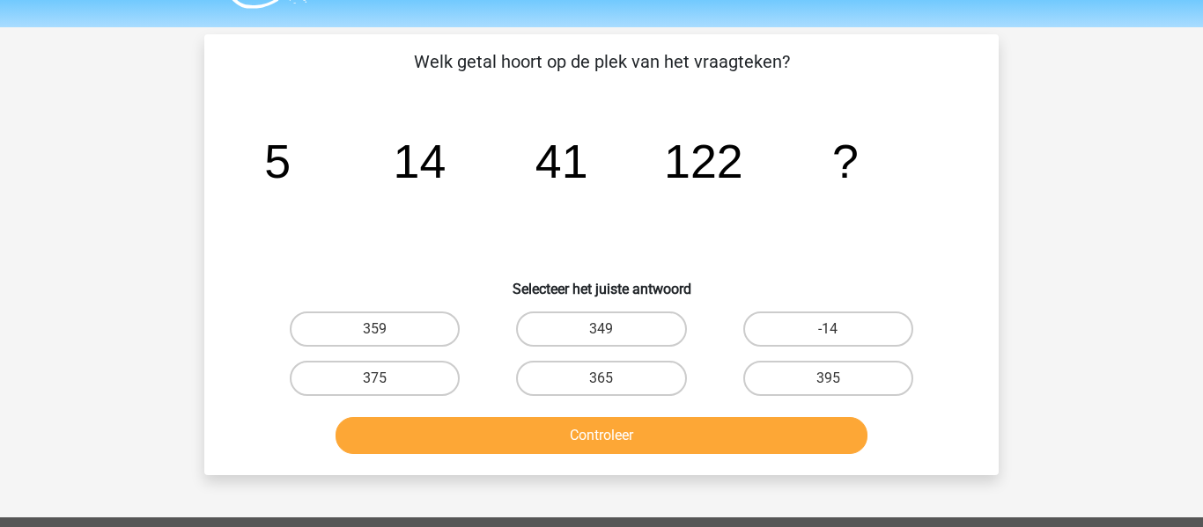
scroll to position [48, 0]
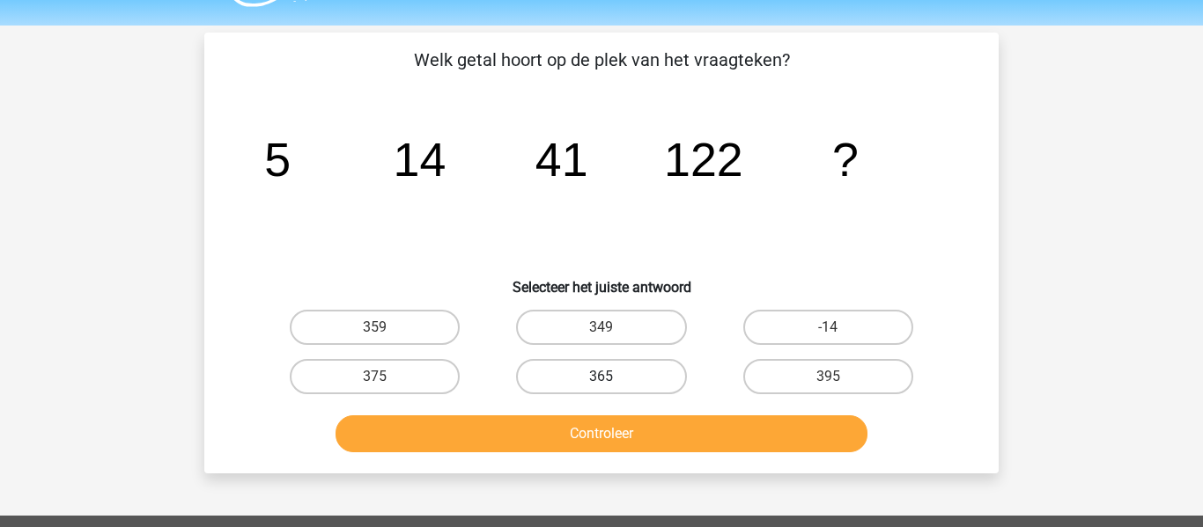
click at [555, 372] on label "365" at bounding box center [601, 376] width 170 height 35
click at [601, 377] on input "365" at bounding box center [606, 382] width 11 height 11
radio input "true"
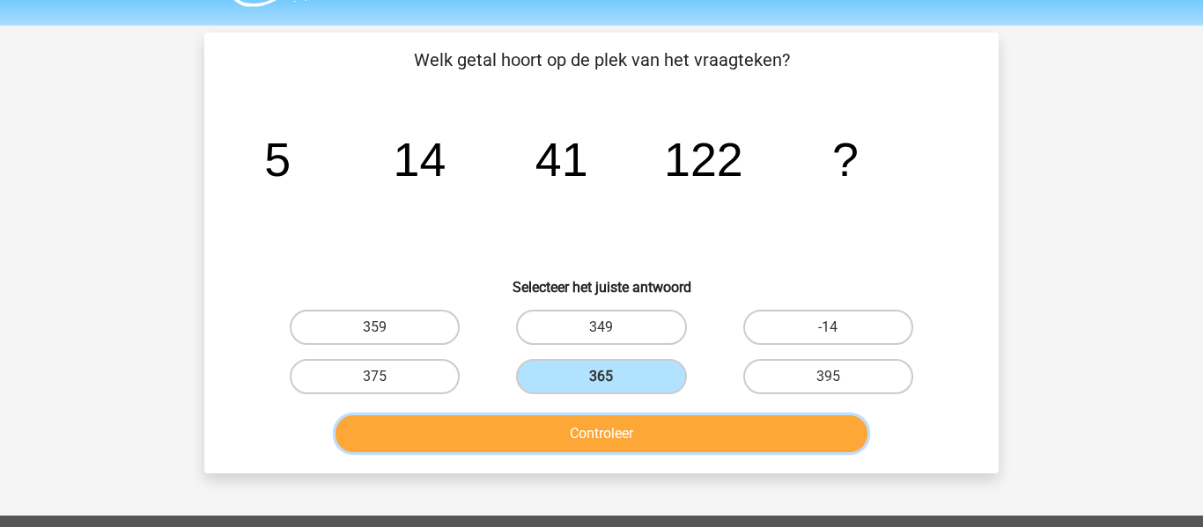
click at [587, 434] on button "Controleer" at bounding box center [601, 434] width 533 height 37
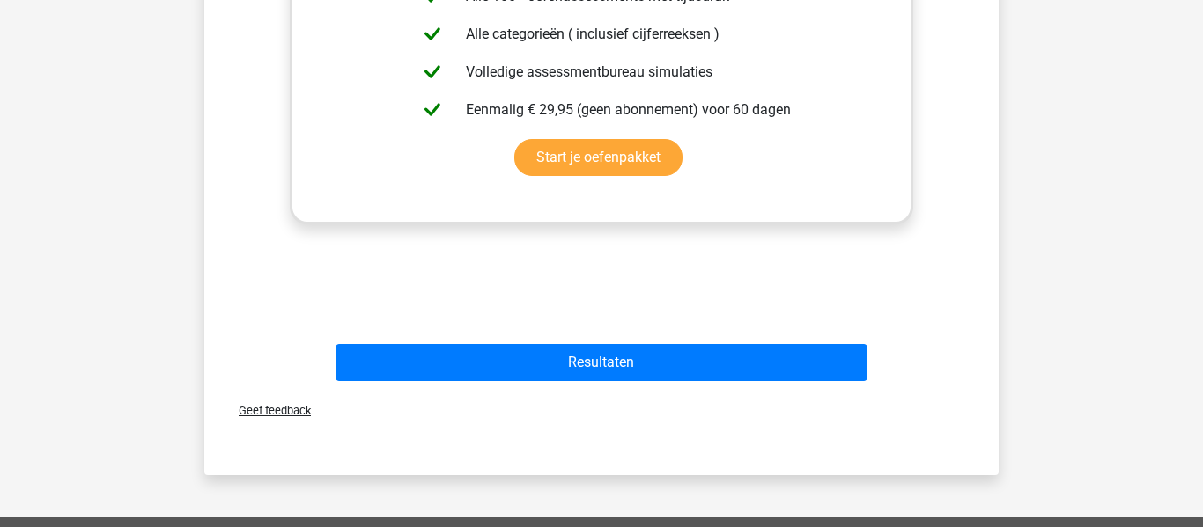
scroll to position [692, 0]
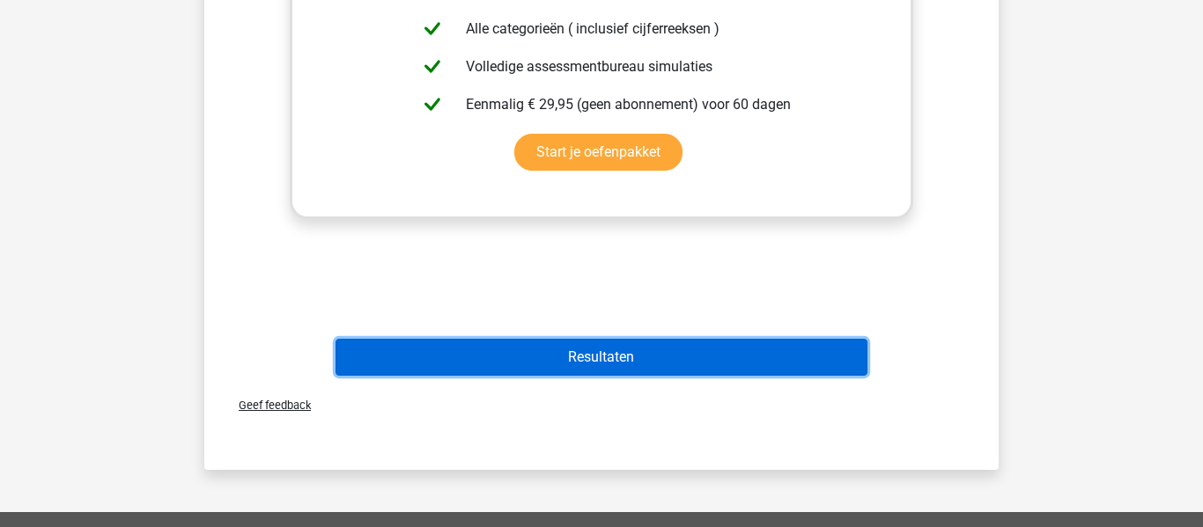
click at [636, 370] on button "Resultaten" at bounding box center [601, 357] width 533 height 37
